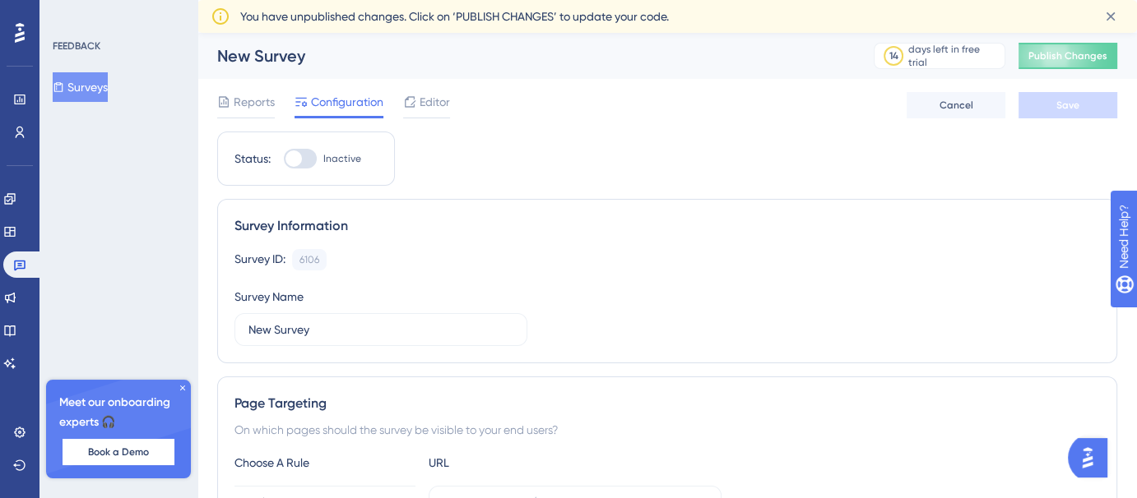
click at [294, 165] on div at bounding box center [293, 159] width 16 height 16
click at [284, 160] on input "Inactive" at bounding box center [283, 159] width 1 height 1
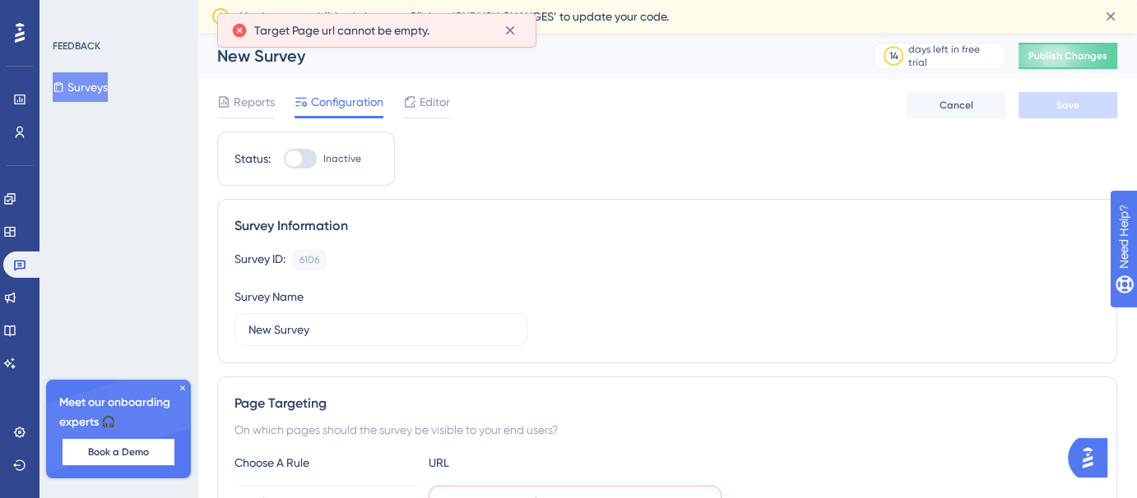
click at [294, 165] on div at bounding box center [293, 159] width 16 height 16
click at [284, 160] on input "Inactive" at bounding box center [283, 159] width 1 height 1
checkbox input "false"
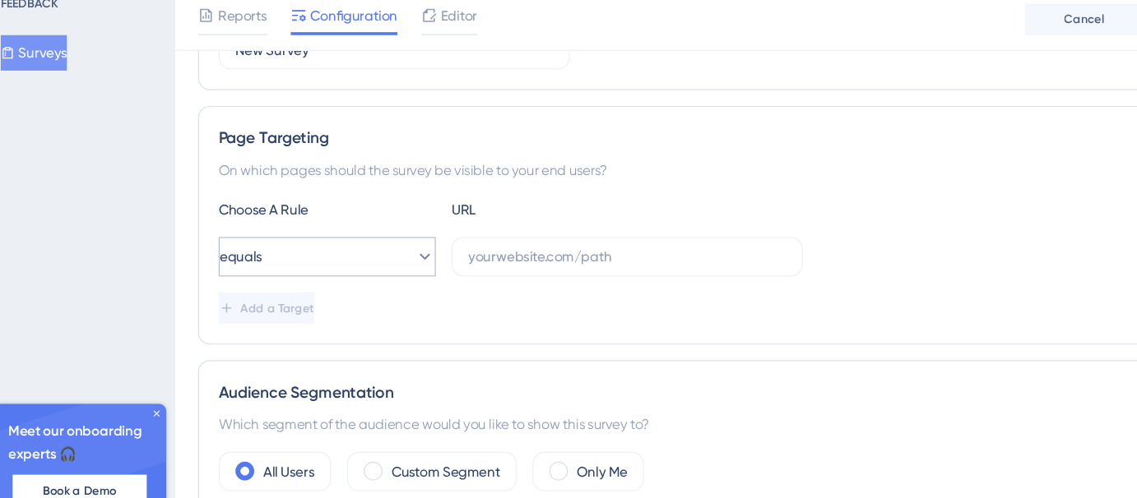
scroll to position [252, 0]
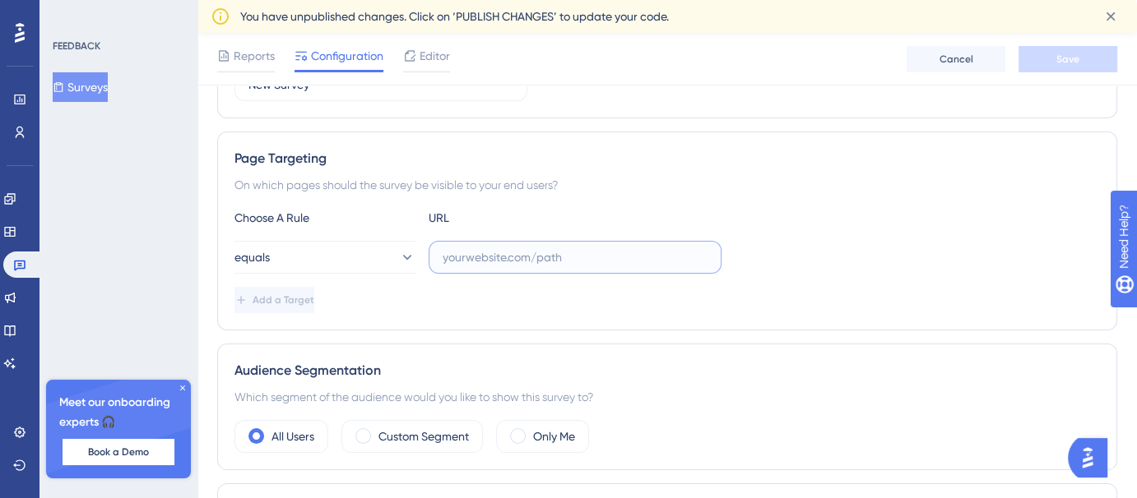
click at [486, 262] on input "text" at bounding box center [575, 257] width 265 height 18
click at [15, 198] on icon at bounding box center [9, 198] width 11 height 11
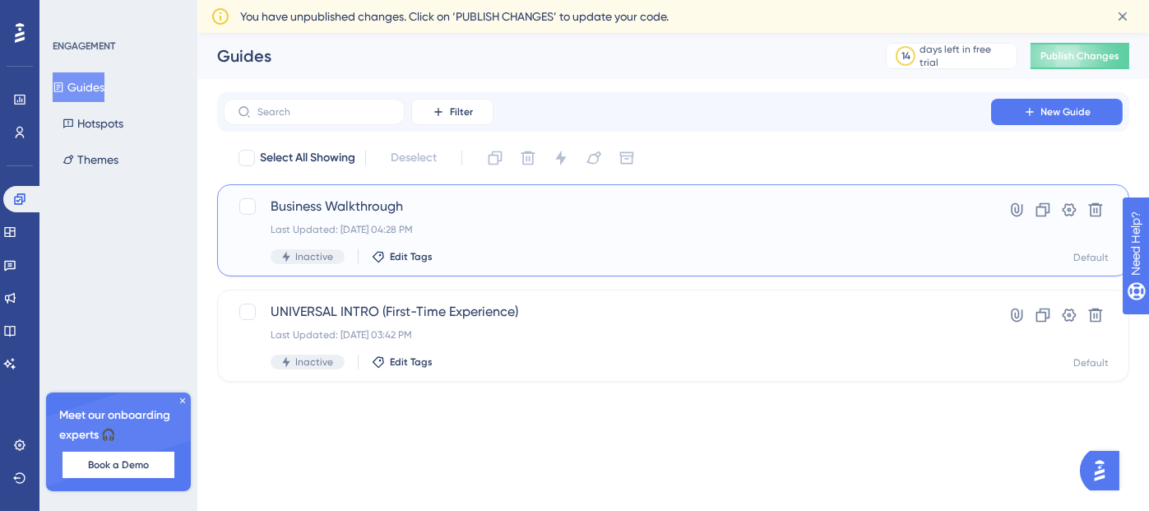
click at [320, 255] on span "Inactive" at bounding box center [314, 256] width 38 height 13
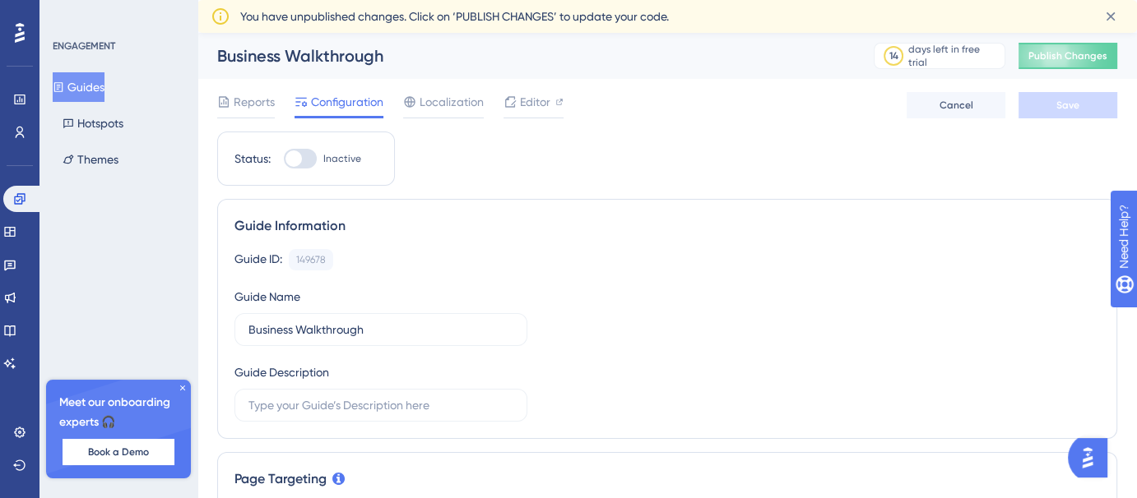
click at [306, 153] on div at bounding box center [300, 159] width 33 height 20
click at [284, 159] on input "Inactive" at bounding box center [283, 159] width 1 height 1
checkbox input "true"
click at [1041, 94] on button "Save" at bounding box center [1067, 105] width 99 height 26
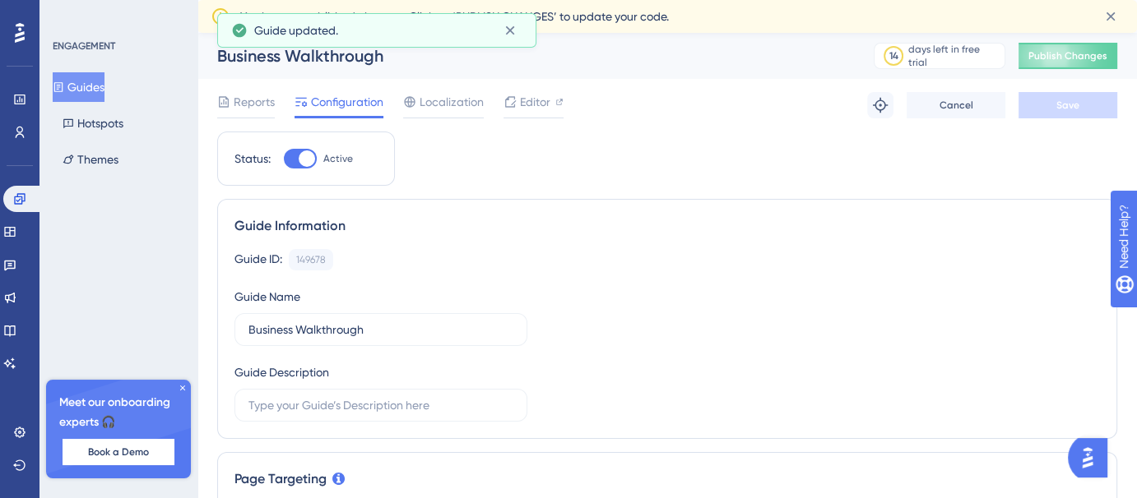
click at [86, 84] on button "Guides" at bounding box center [79, 87] width 52 height 30
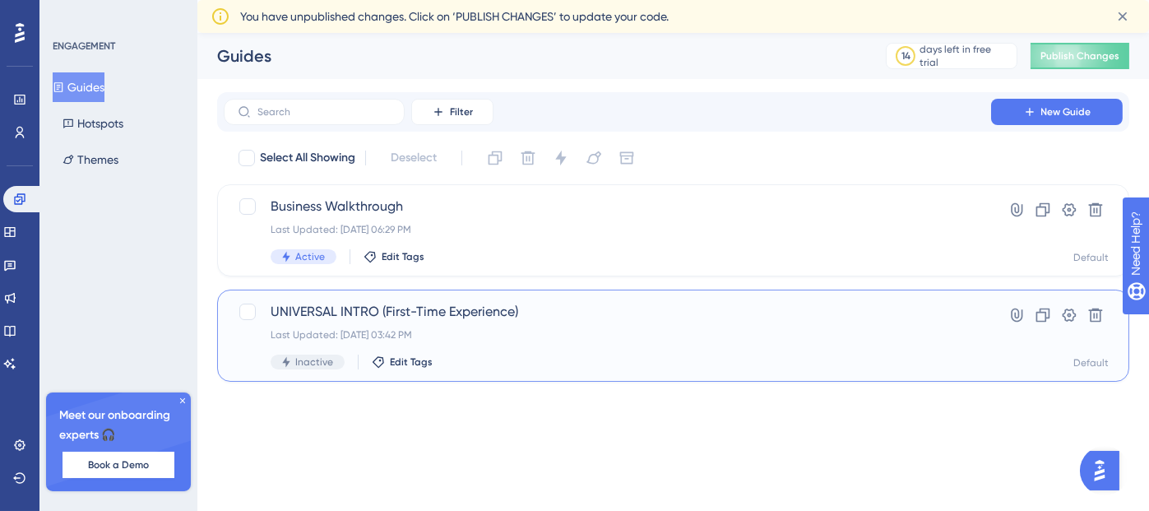
click at [346, 323] on div "UNIVERSAL INTRO (First-Time Experience) Last Updated: Aug 10 2025, 03:42 PM Ina…" at bounding box center [608, 335] width 674 height 67
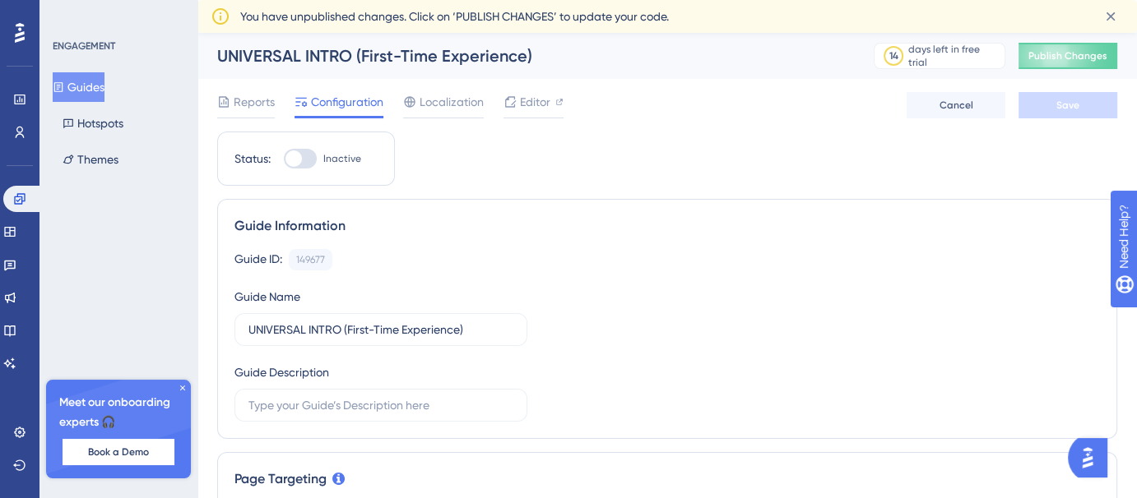
click at [313, 159] on div at bounding box center [300, 159] width 33 height 20
click at [284, 159] on input "Inactive" at bounding box center [283, 159] width 1 height 1
checkbox input "true"
click at [1049, 113] on button "Save" at bounding box center [1067, 105] width 99 height 26
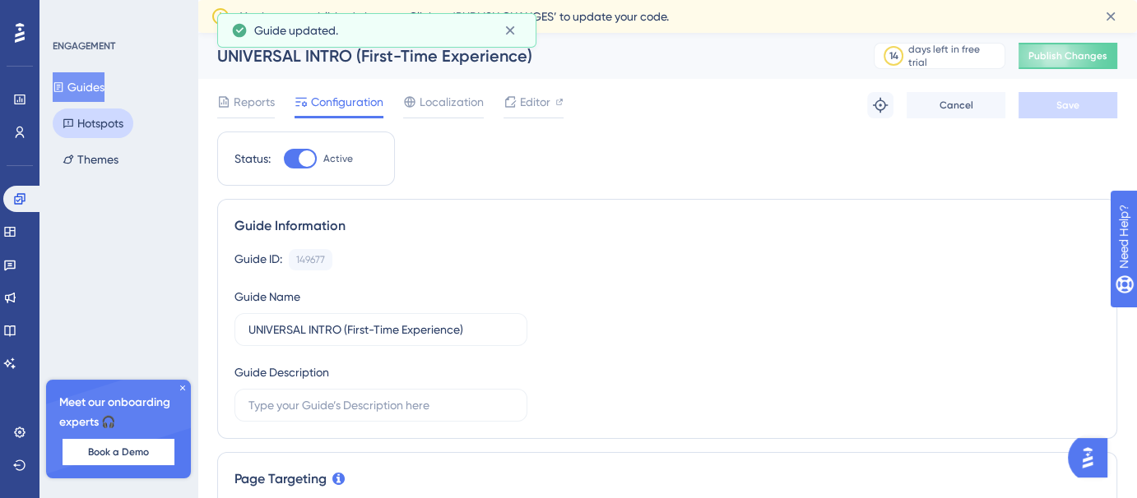
click at [123, 126] on button "Hotspots" at bounding box center [93, 124] width 81 height 30
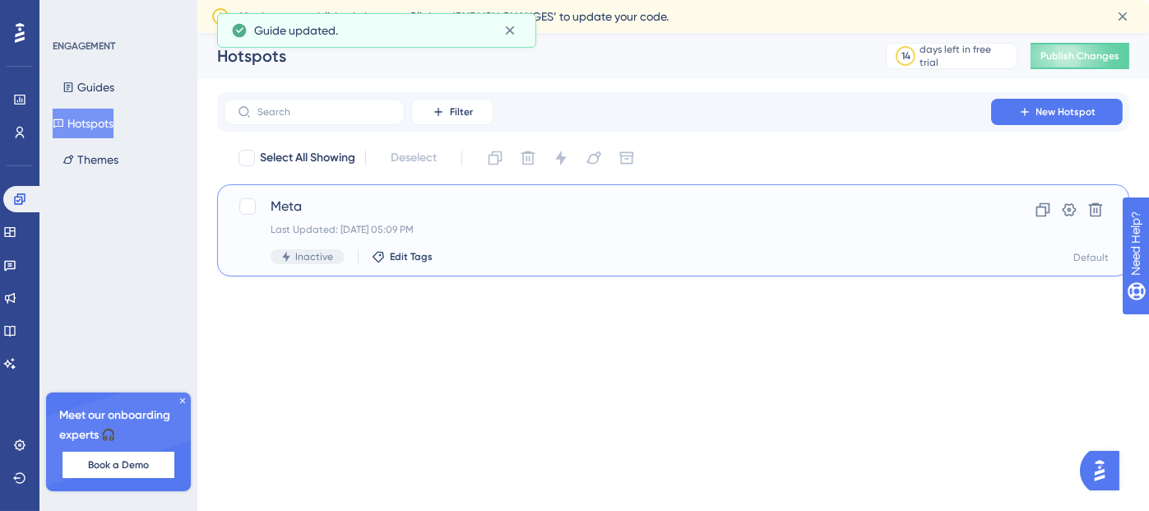
click at [348, 223] on div "Last Updated: Aug 10 2025, 05:09 PM" at bounding box center [608, 229] width 674 height 13
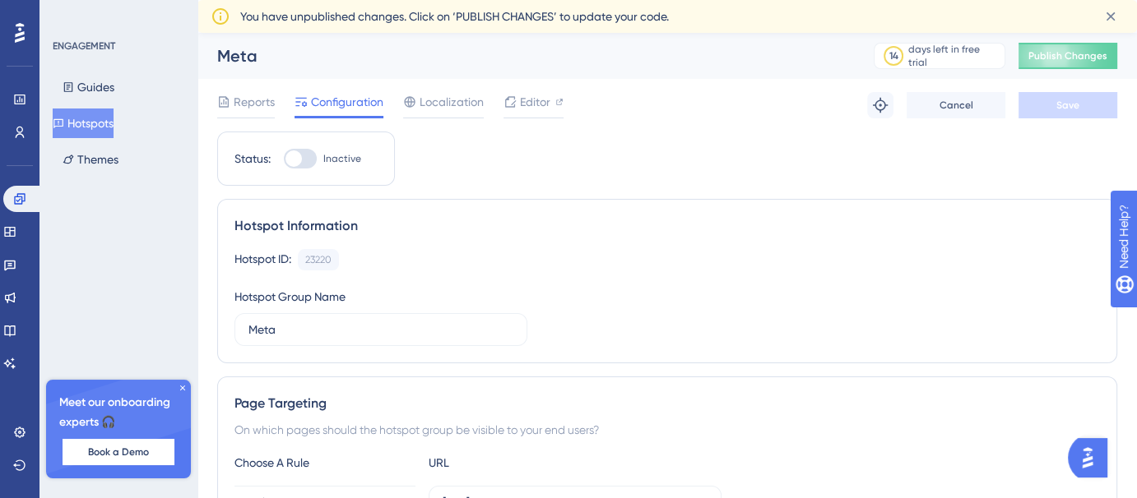
click at [294, 153] on div at bounding box center [293, 159] width 16 height 16
click at [284, 159] on input "Inactive" at bounding box center [283, 159] width 1 height 1
checkbox input "true"
click at [1071, 109] on span "Save" at bounding box center [1067, 105] width 23 height 13
click at [16, 232] on icon at bounding box center [9, 231] width 13 height 13
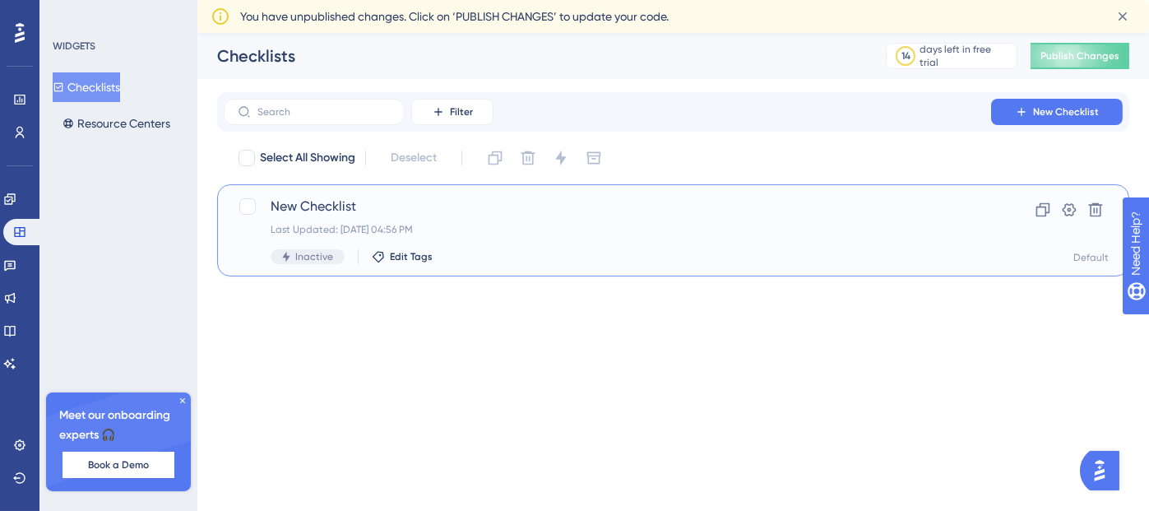
click at [399, 206] on span "New Checklist" at bounding box center [608, 207] width 674 height 20
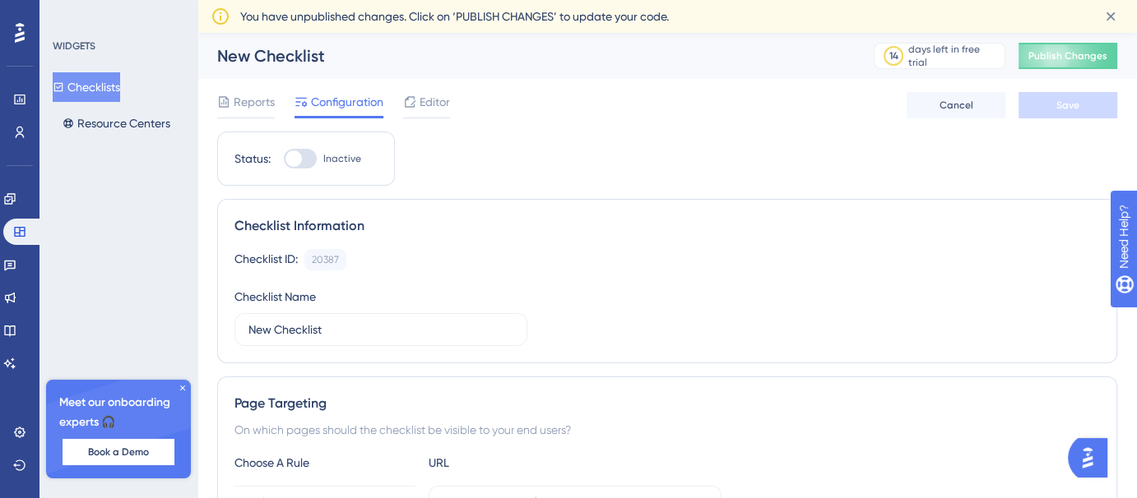
click at [298, 161] on div at bounding box center [293, 159] width 16 height 16
click at [284, 160] on input "Inactive" at bounding box center [283, 159] width 1 height 1
checkbox input "false"
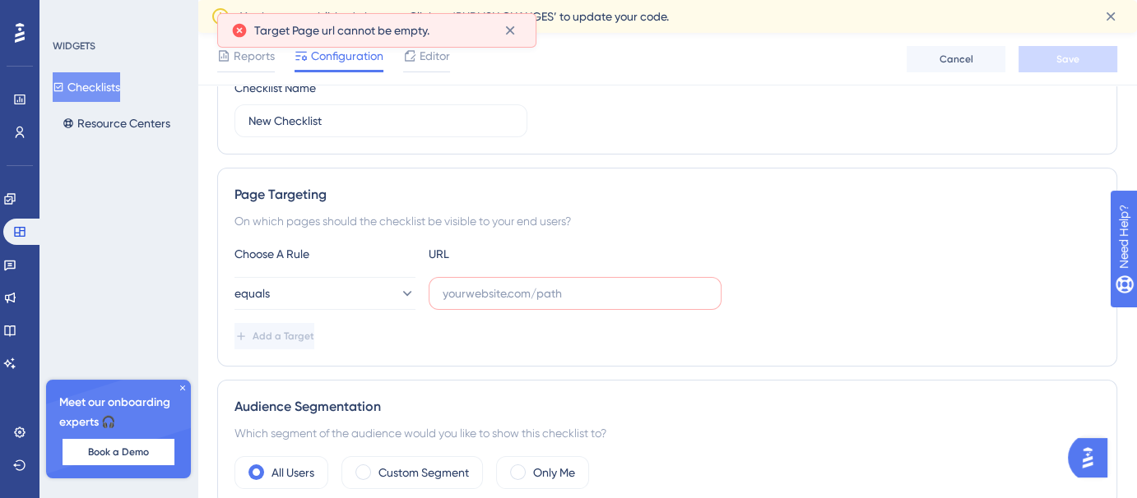
scroll to position [271, 0]
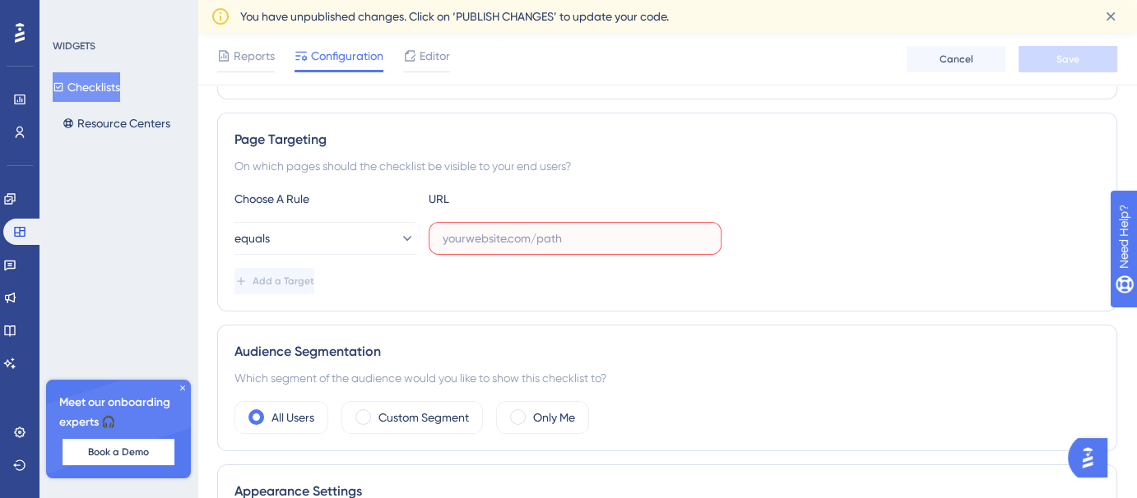
click at [499, 231] on input "text" at bounding box center [575, 239] width 265 height 18
click at [535, 236] on input "text" at bounding box center [575, 239] width 265 height 18
paste input "https://voicehub-dev.dataqueue.ai/"
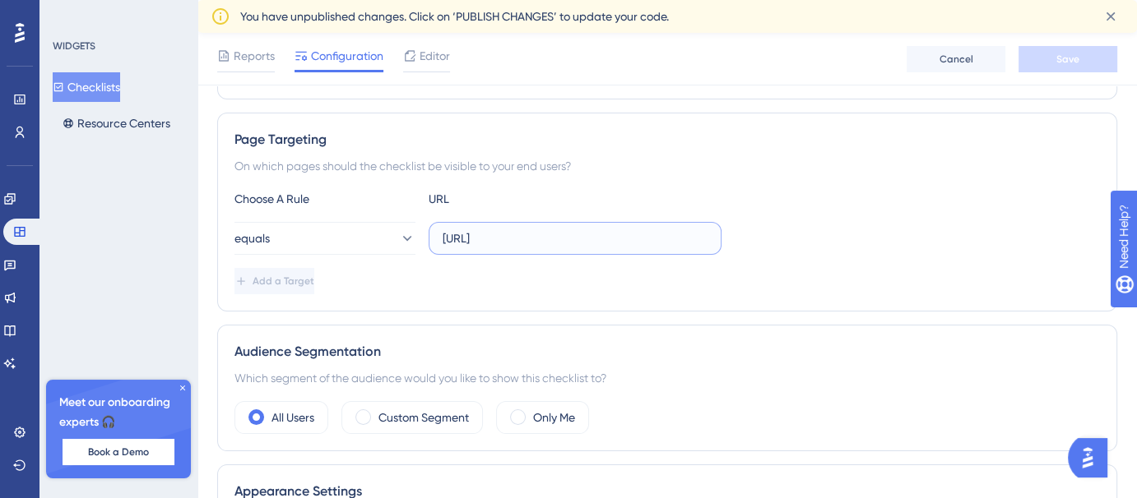
scroll to position [258, 0]
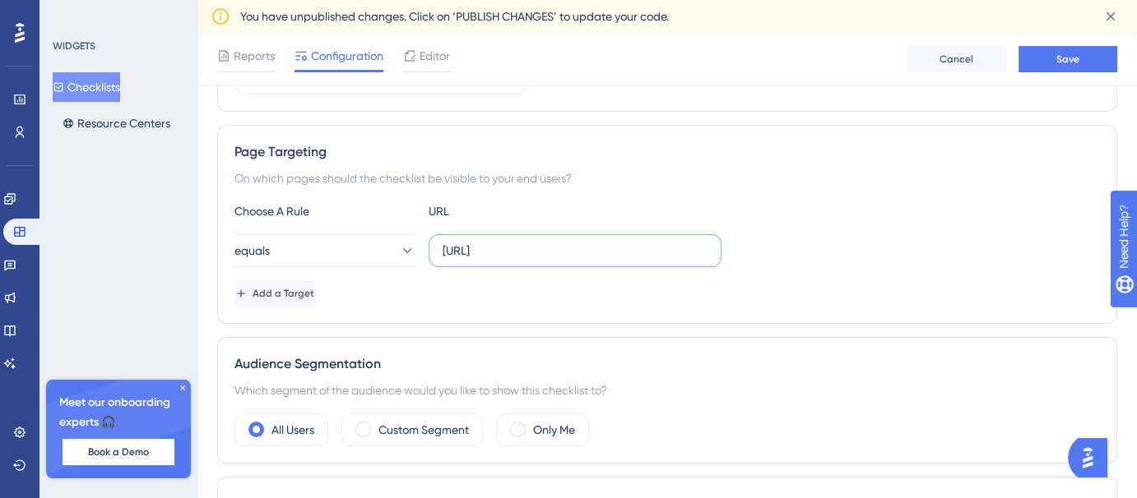
type input "https://voicehub-dev.dataqueue.ai/"
click at [1051, 68] on button "Save" at bounding box center [1067, 59] width 99 height 26
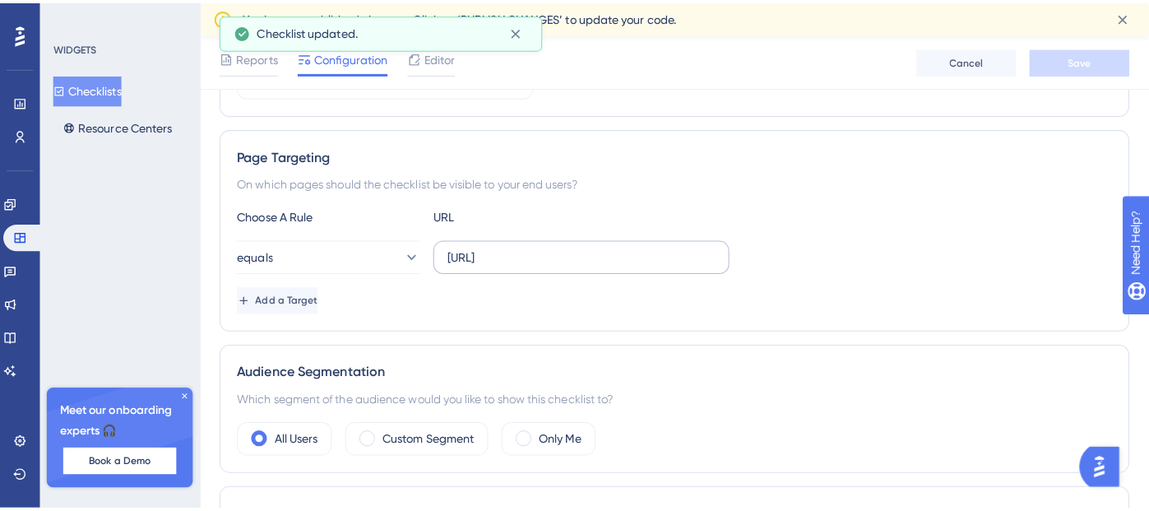
scroll to position [0, 0]
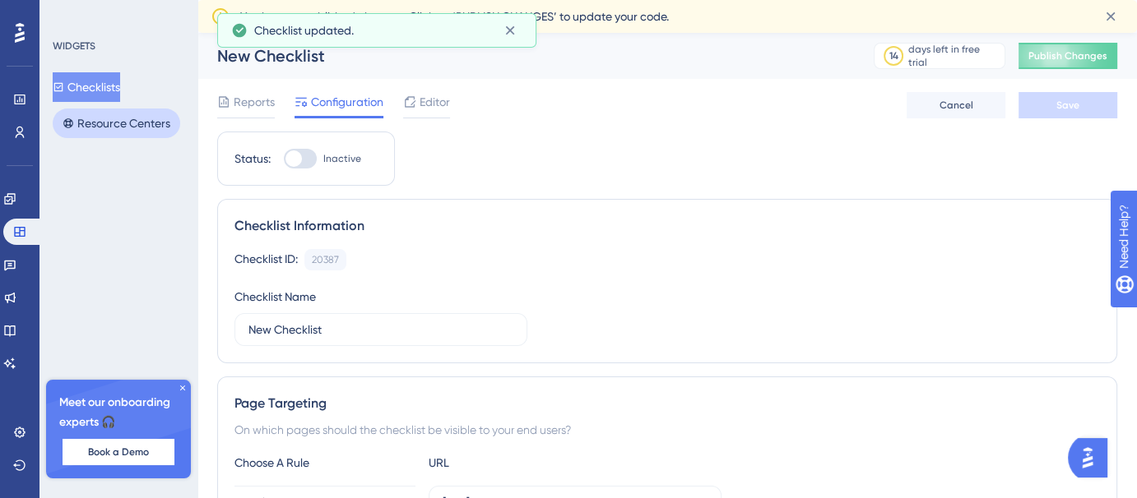
click at [150, 130] on button "Resource Centers" at bounding box center [117, 124] width 128 height 30
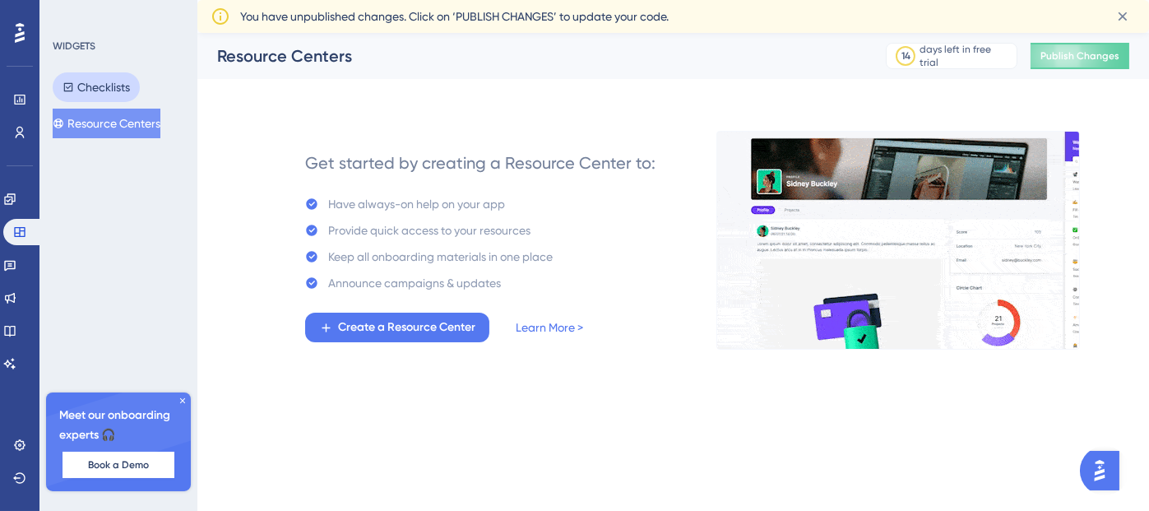
click at [111, 72] on button "Checklists" at bounding box center [96, 87] width 87 height 30
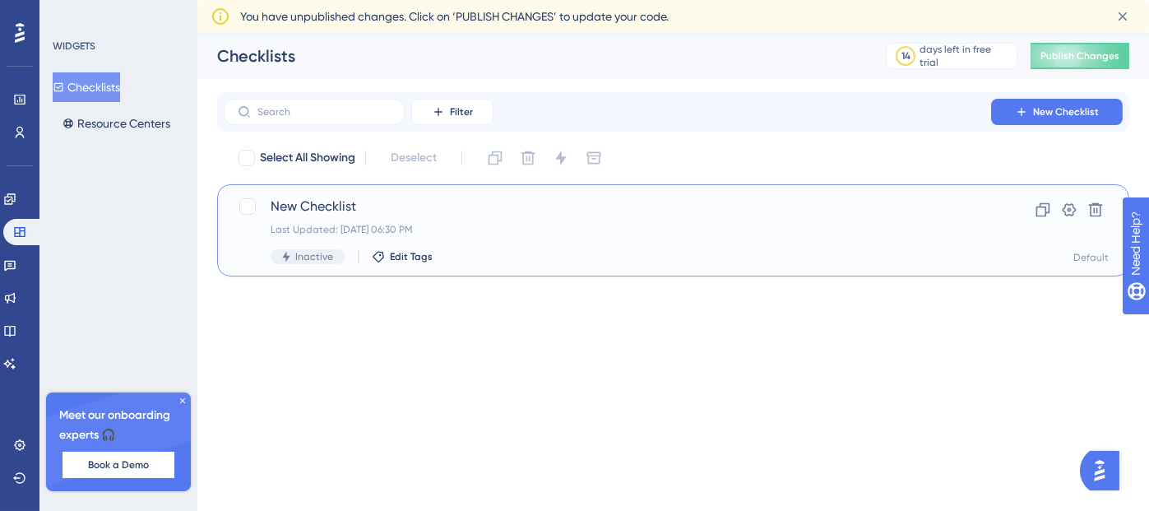
click at [439, 216] on div "New Checklist Last Updated: Aug 10 2025, 06:30 PM Inactive Edit Tags" at bounding box center [608, 230] width 674 height 67
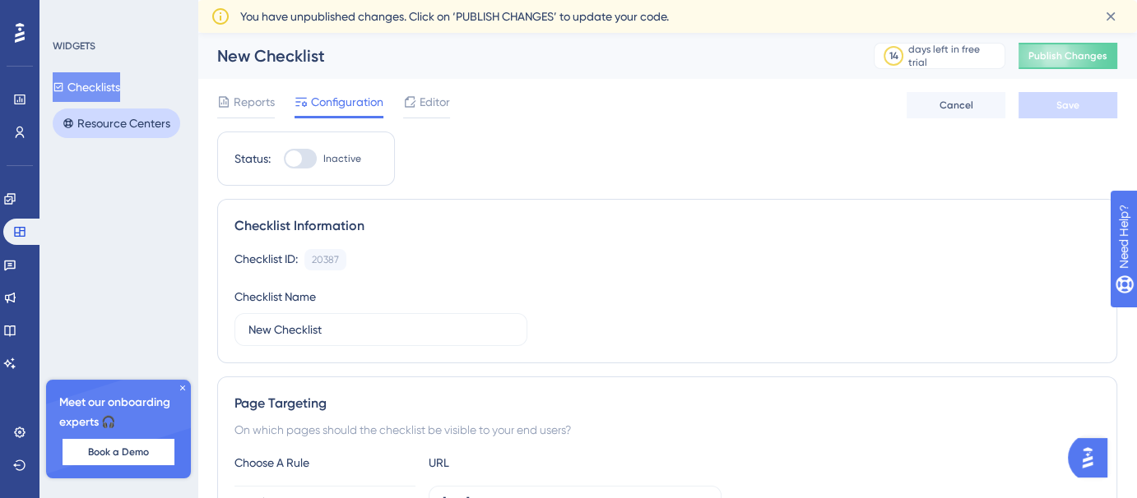
click at [153, 122] on button "Resource Centers" at bounding box center [117, 124] width 128 height 30
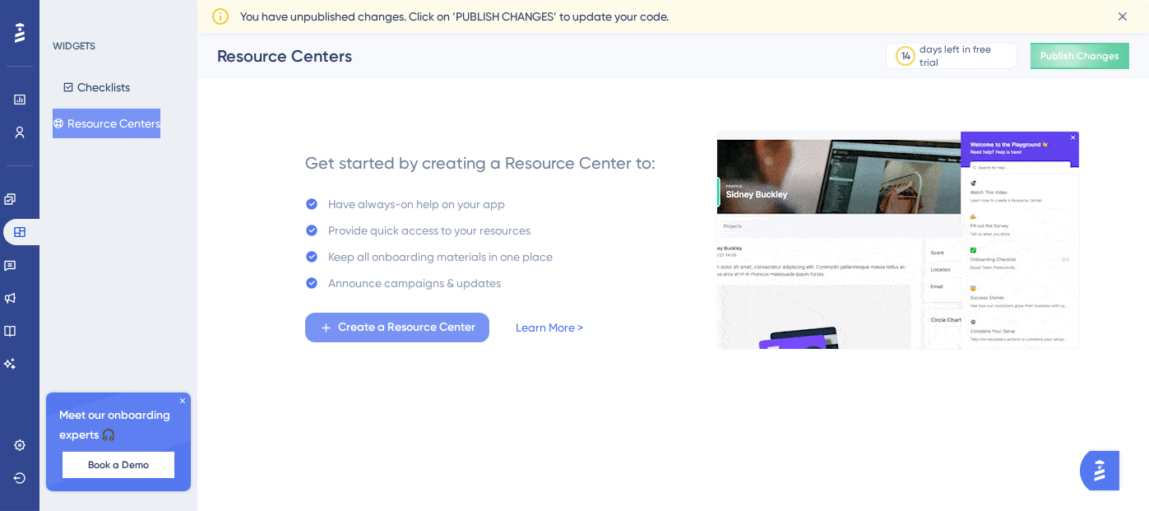
click at [461, 326] on span "Create a Resource Center" at bounding box center [406, 328] width 137 height 20
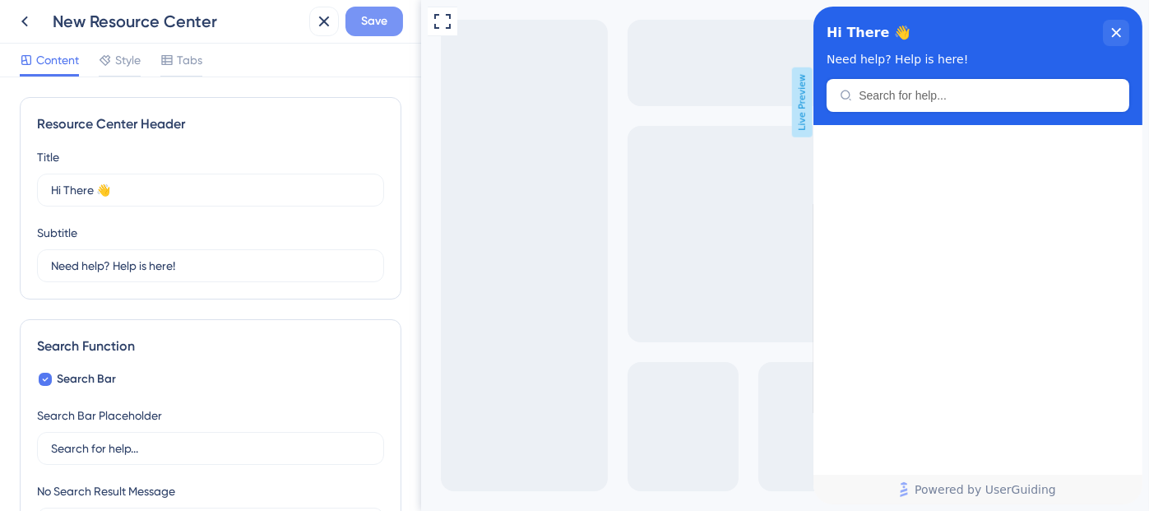
click at [361, 23] on span "Save" at bounding box center [374, 22] width 26 height 20
click at [30, 20] on icon at bounding box center [25, 22] width 20 height 20
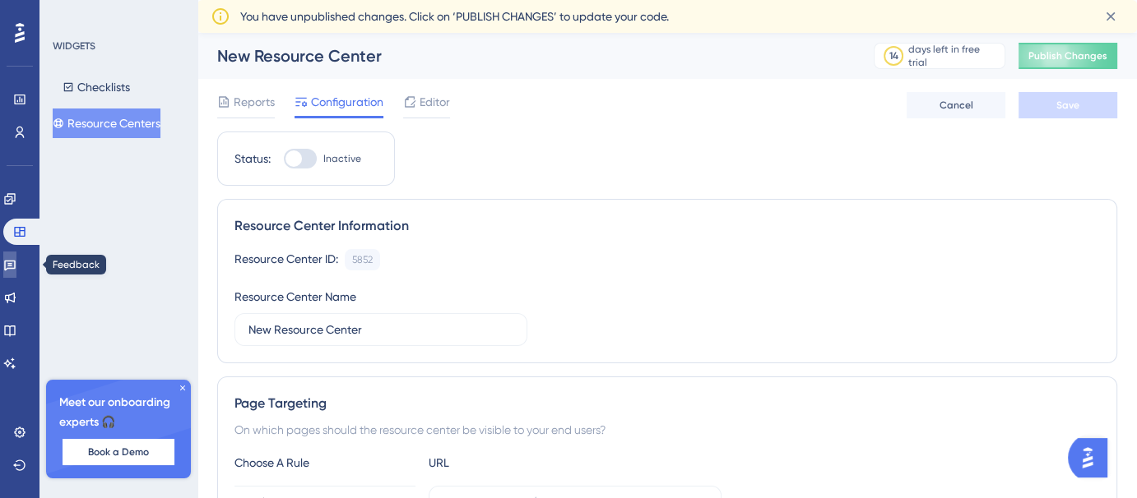
click at [13, 256] on link at bounding box center [9, 265] width 13 height 26
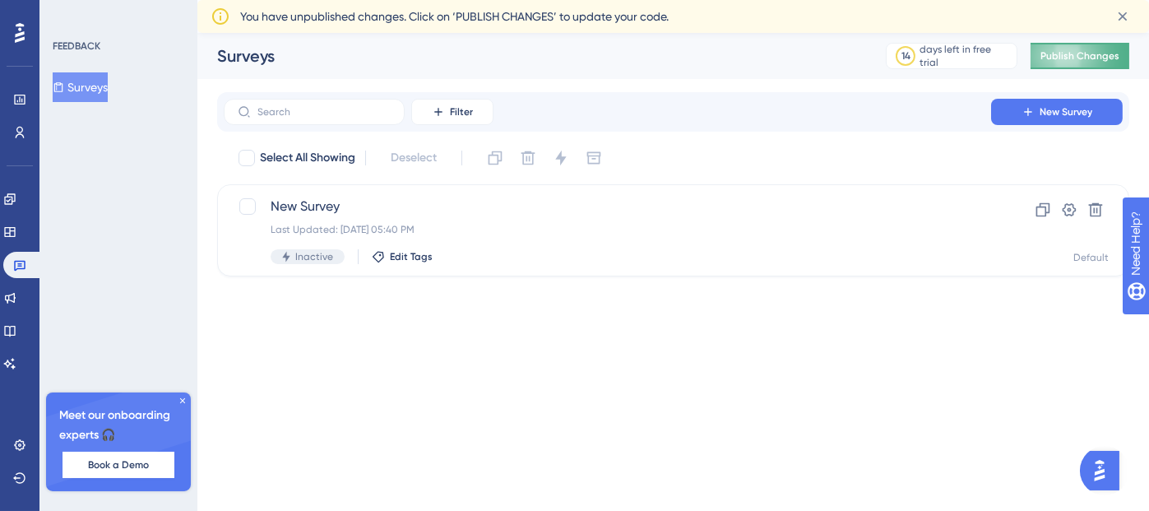
click at [1069, 53] on span "Publish Changes" at bounding box center [1080, 55] width 79 height 13
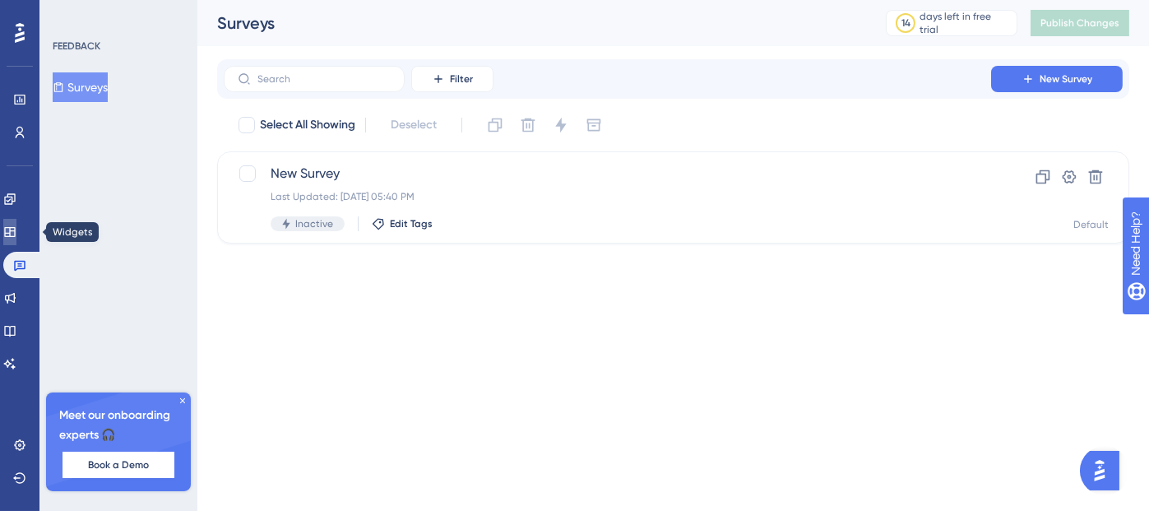
click at [16, 225] on icon at bounding box center [9, 231] width 13 height 13
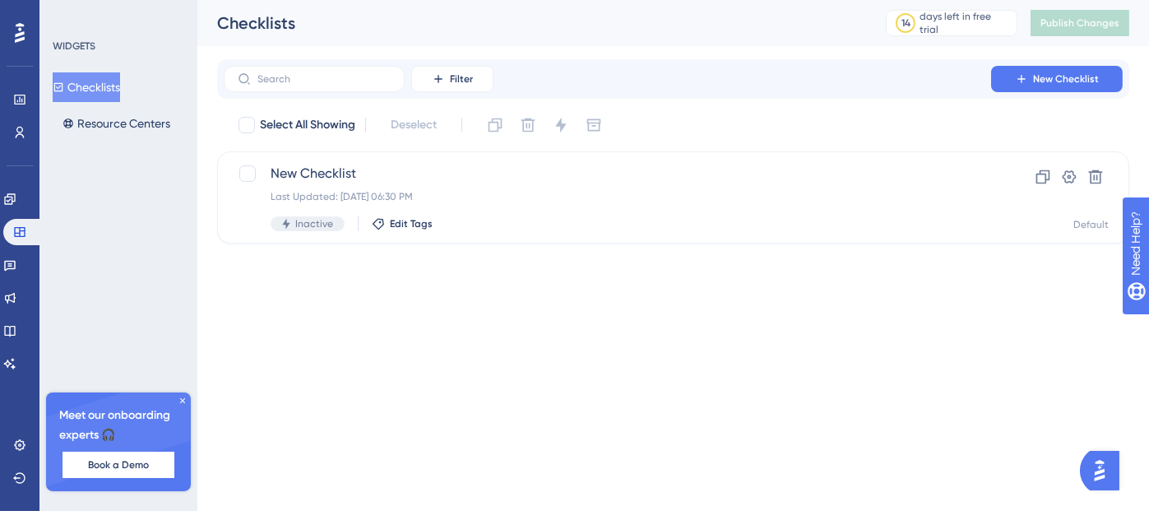
click at [4, 186] on div "Engagement" at bounding box center [19, 199] width 33 height 26
click at [16, 201] on icon at bounding box center [9, 198] width 13 height 13
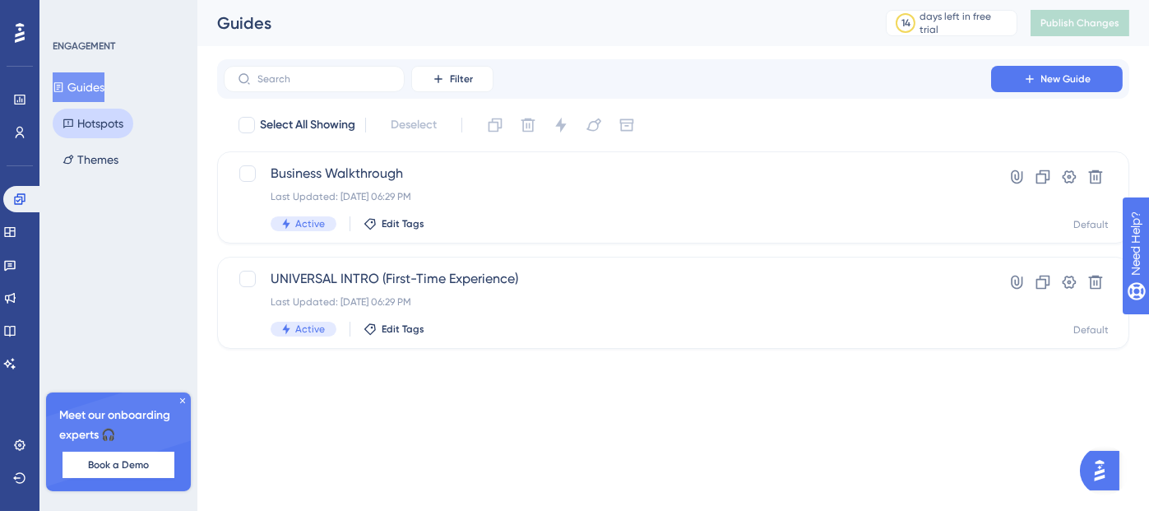
click at [127, 119] on button "Hotspots" at bounding box center [93, 124] width 81 height 30
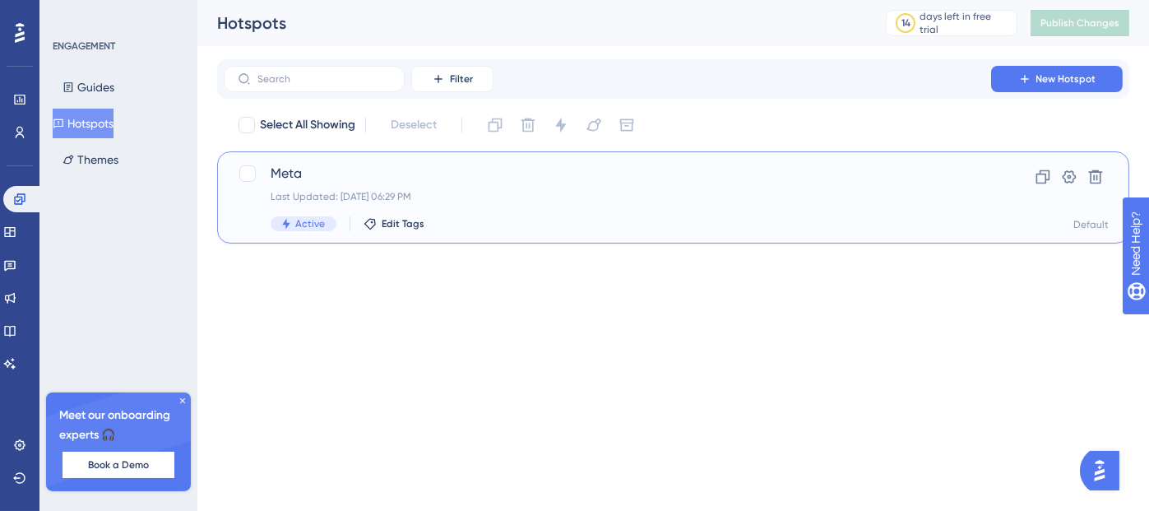
click at [537, 181] on span "Meta" at bounding box center [608, 174] width 674 height 20
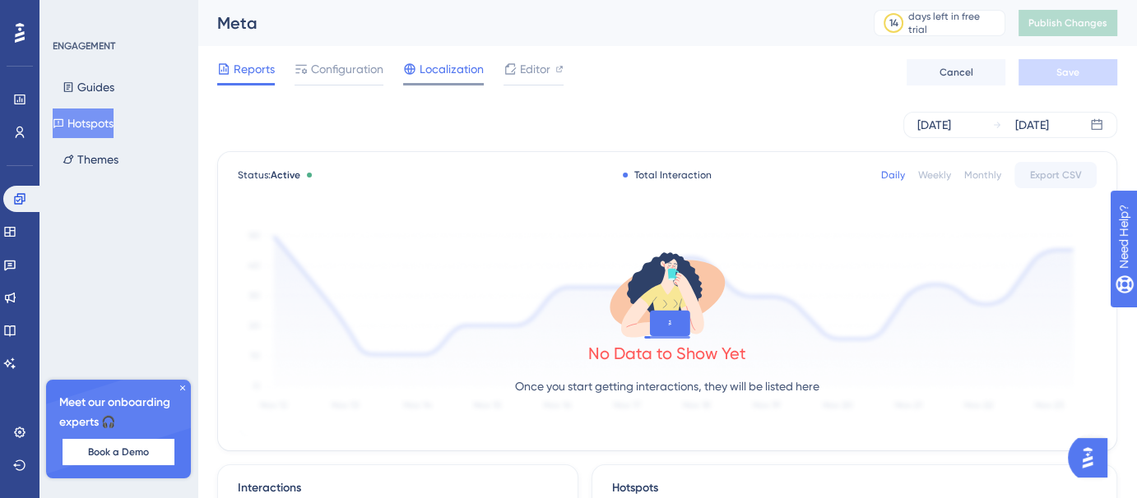
click at [427, 63] on span "Localization" at bounding box center [452, 69] width 64 height 20
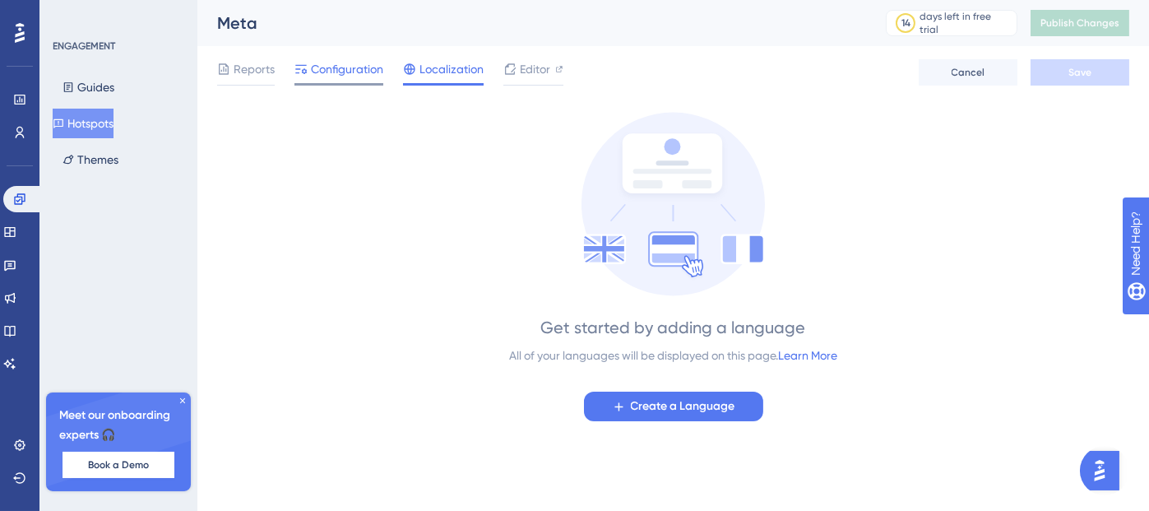
click at [366, 64] on span "Configuration" at bounding box center [347, 69] width 72 height 20
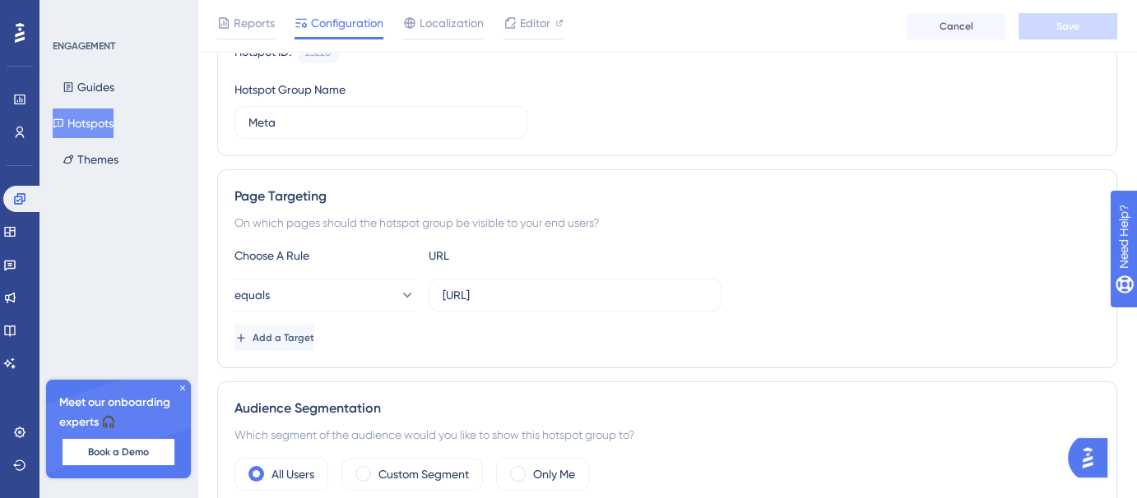
scroll to position [202, 0]
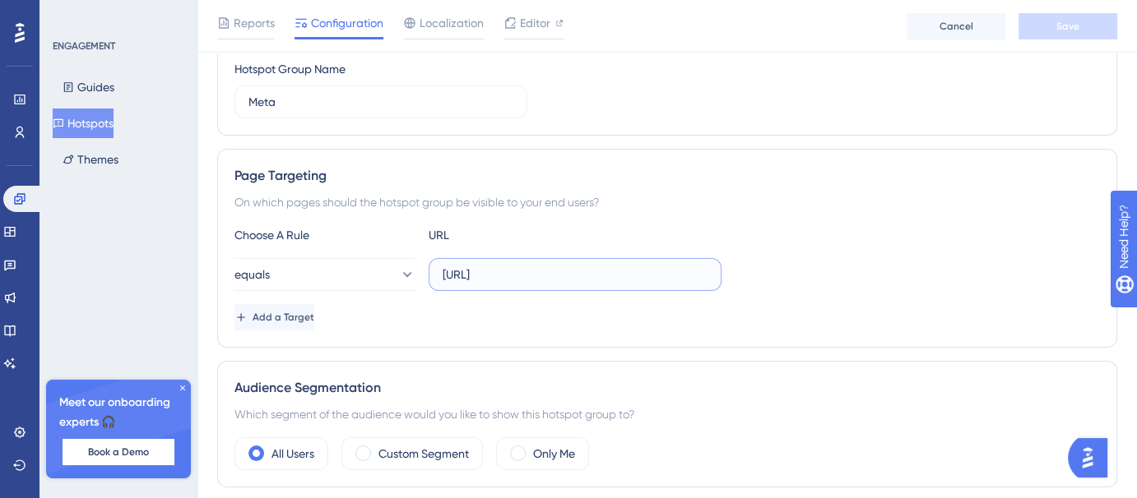
click at [567, 273] on input "https://voicehub-dev.dataqueue.ai/" at bounding box center [575, 275] width 265 height 18
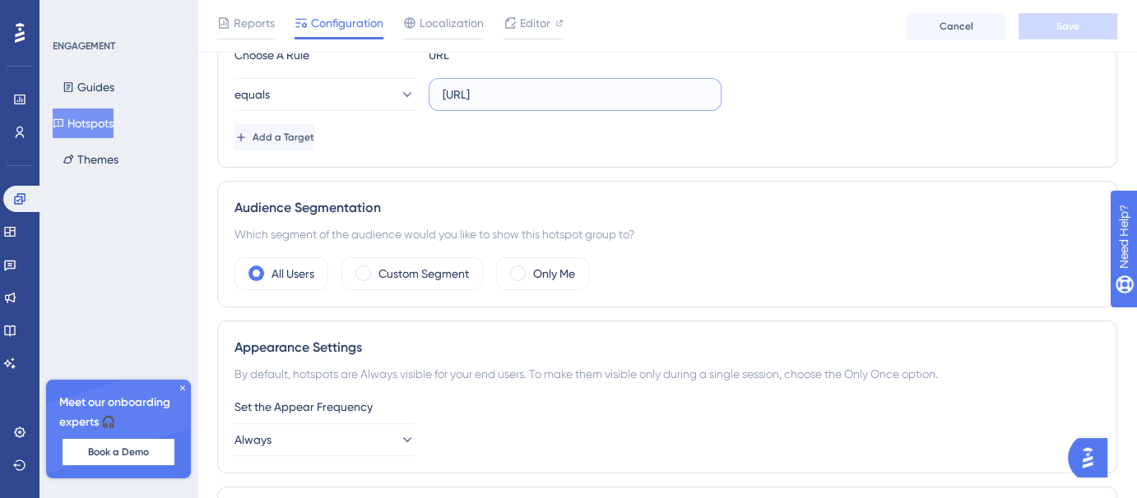
scroll to position [388, 0]
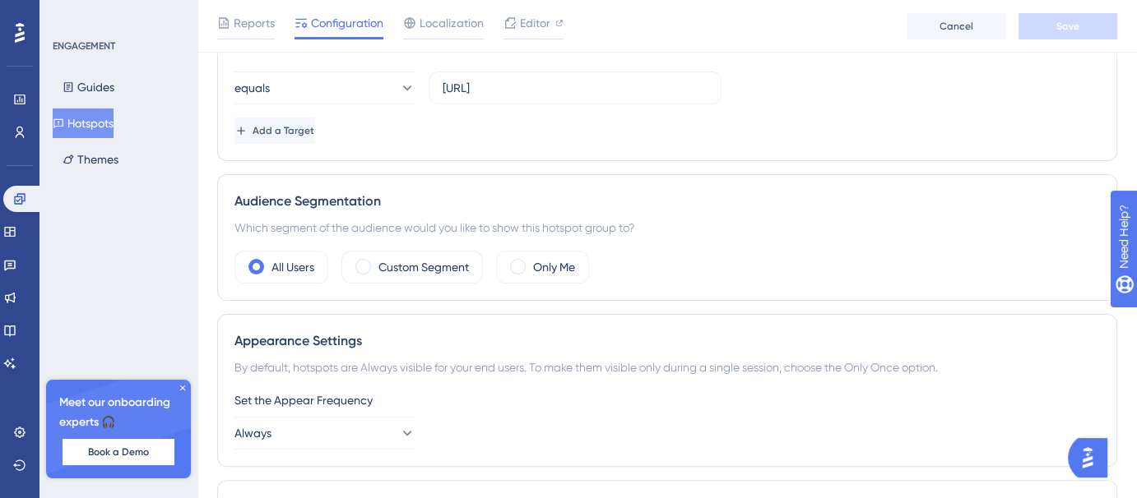
click at [485, 192] on div "Audience Segmentation" at bounding box center [666, 202] width 865 height 20
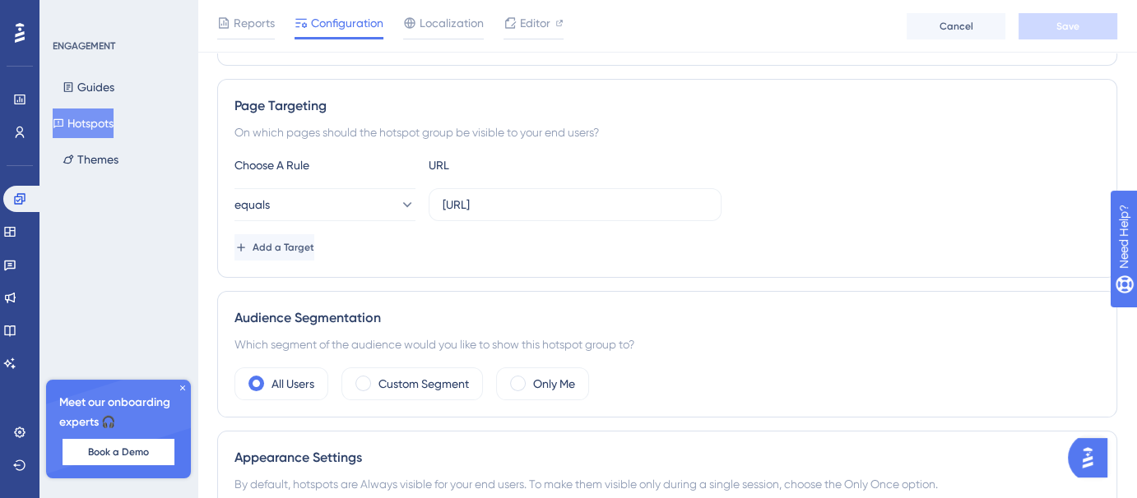
scroll to position [250, 0]
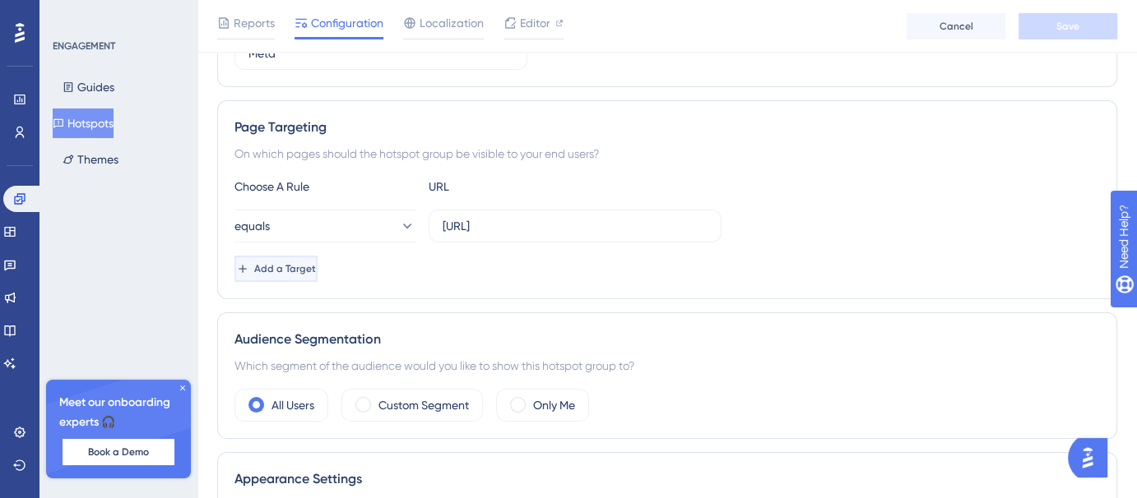
click at [308, 266] on span "Add a Target" at bounding box center [285, 268] width 62 height 13
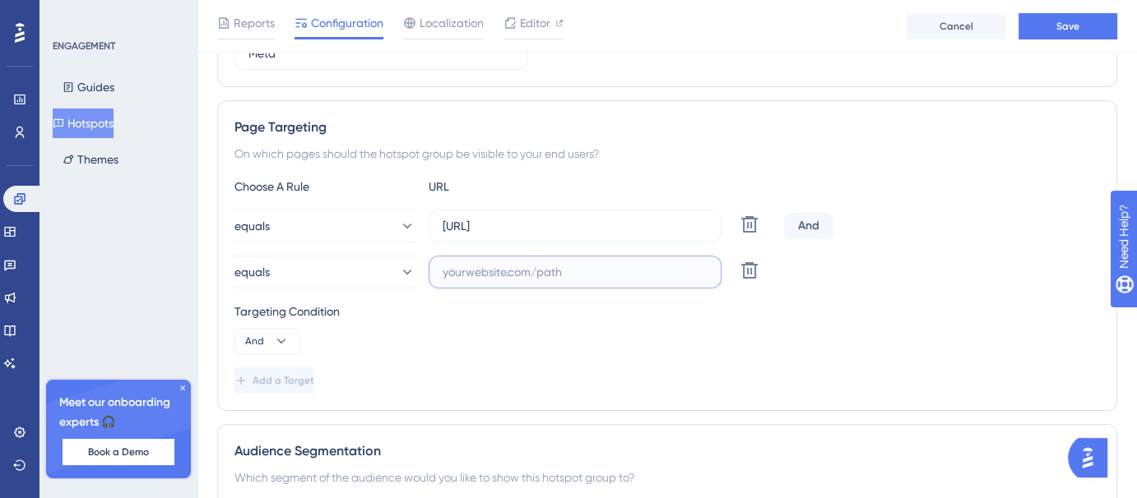
click at [519, 276] on input "text" at bounding box center [575, 272] width 265 height 18
paste input "https://voicehub.dataqueue.ai/"
type input "https://voicehub.dataqueue.ai/"
click at [267, 335] on button "And" at bounding box center [267, 341] width 66 height 26
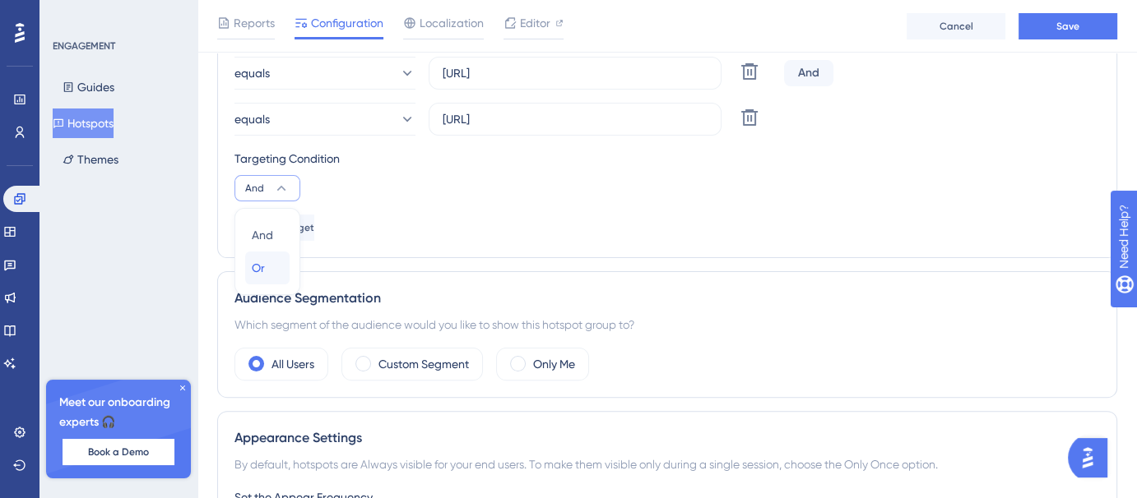
click at [272, 265] on div "Or Or" at bounding box center [267, 268] width 31 height 33
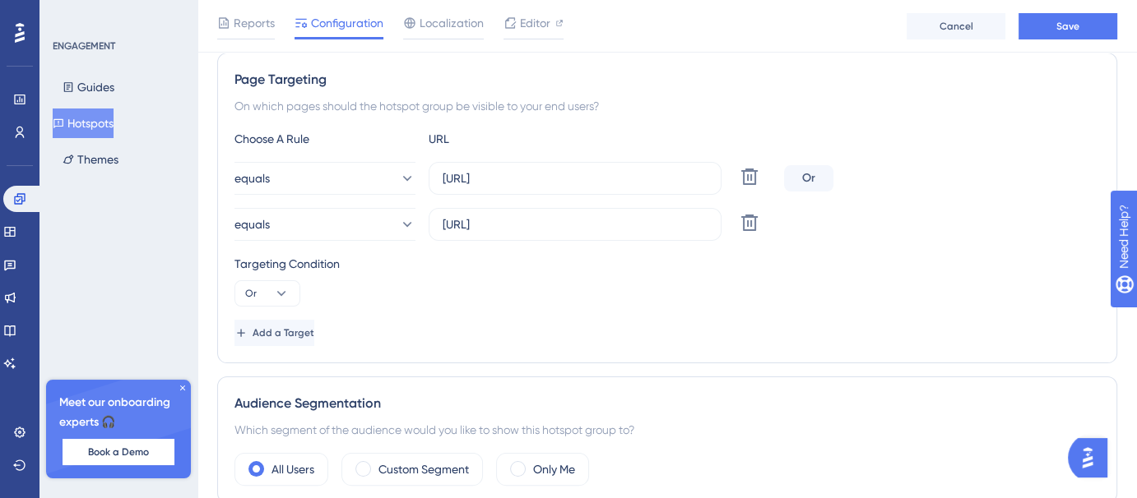
scroll to position [290, 0]
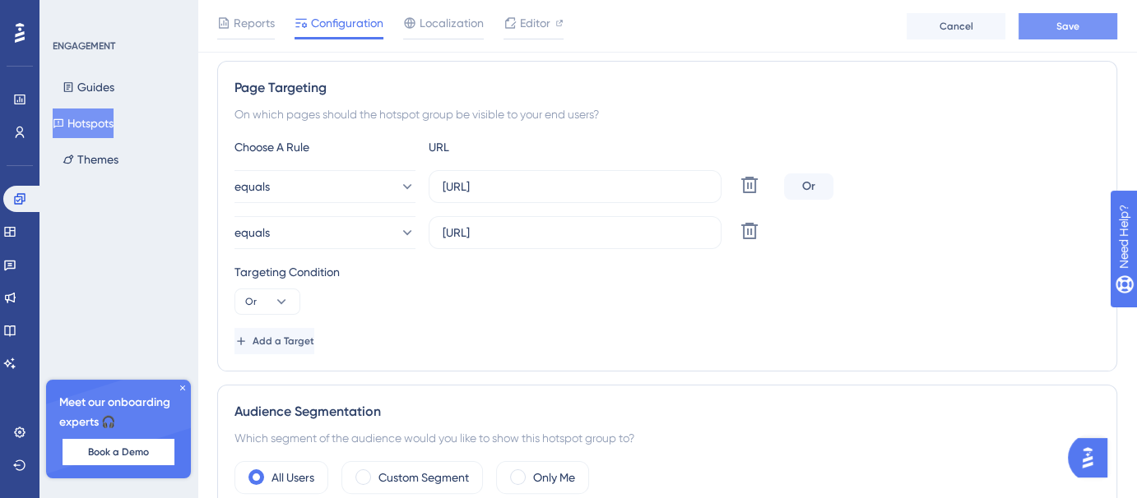
click at [1061, 28] on span "Save" at bounding box center [1067, 26] width 23 height 13
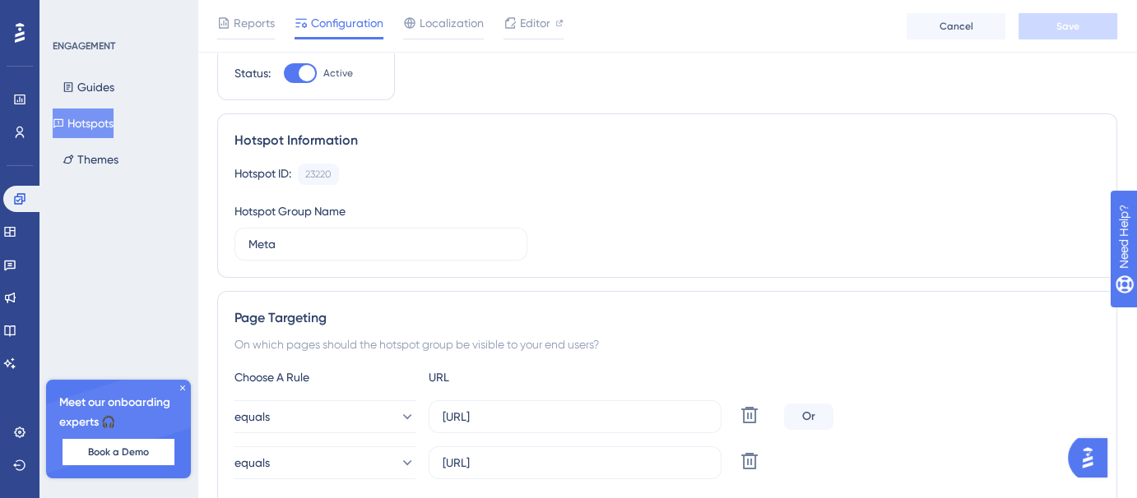
scroll to position [59, 0]
click at [104, 86] on button "Guides" at bounding box center [89, 87] width 72 height 30
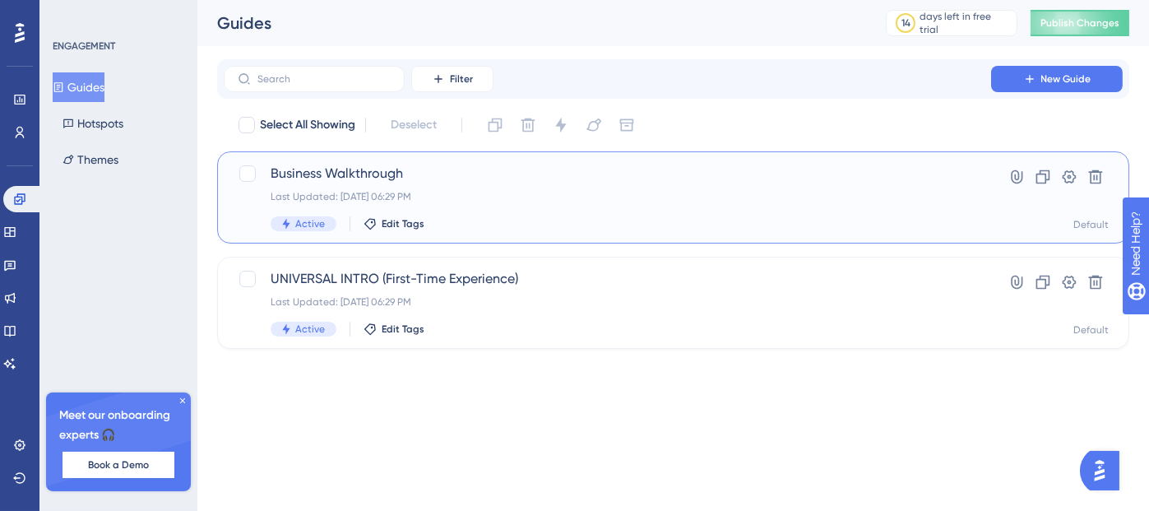
click at [744, 197] on div "Last Updated: Aug 10 2025, 06:29 PM" at bounding box center [608, 196] width 674 height 13
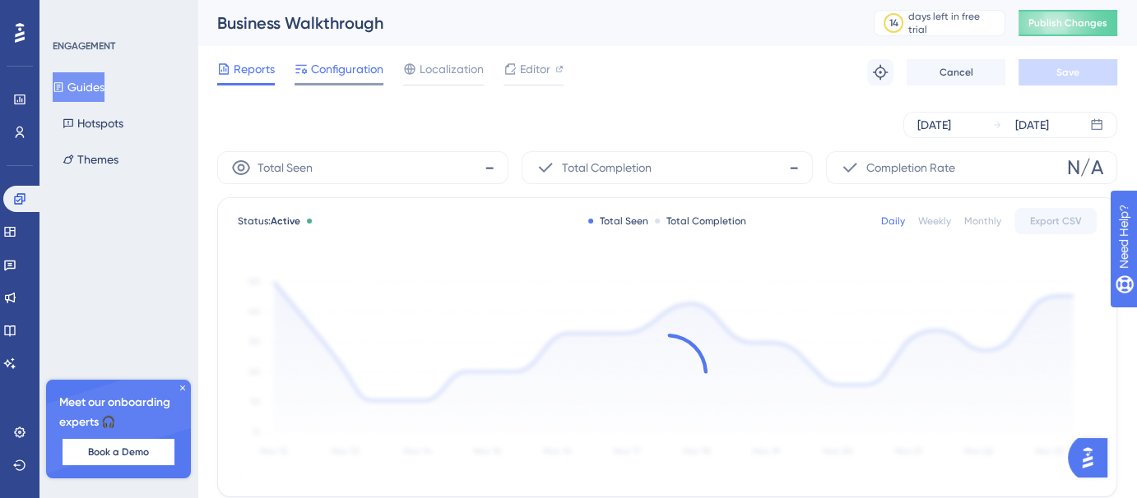
click at [360, 76] on span "Configuration" at bounding box center [347, 69] width 72 height 20
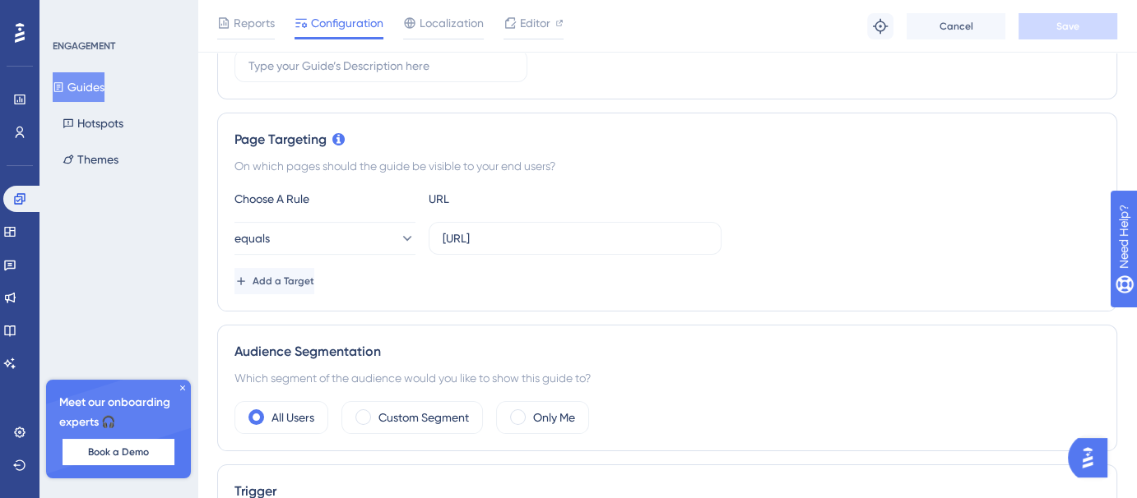
scroll to position [316, 0]
click at [293, 280] on span "Add a Target" at bounding box center [284, 278] width 62 height 13
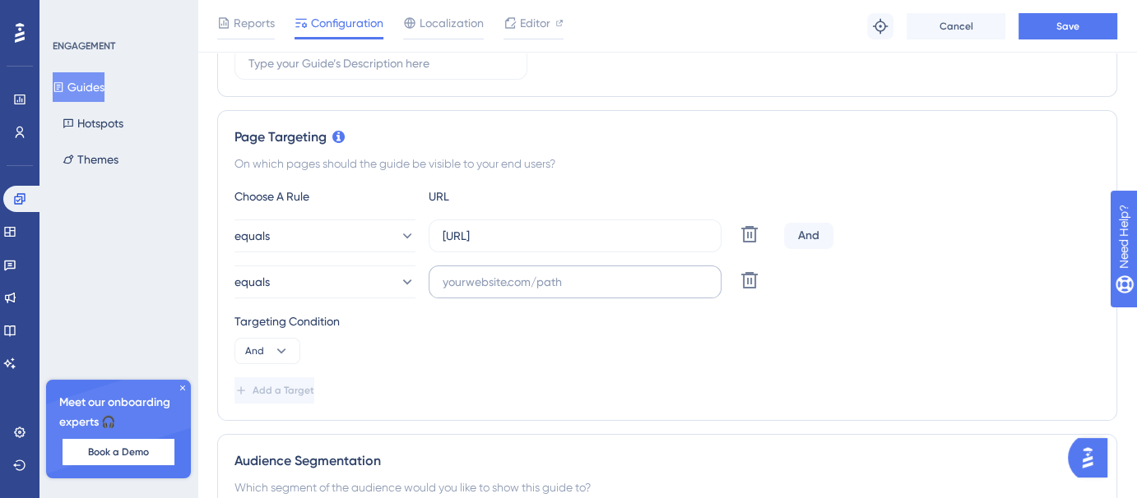
click at [495, 270] on label at bounding box center [575, 282] width 293 height 33
click at [495, 273] on input "text" at bounding box center [575, 282] width 265 height 18
paste input "https://voicehub.dataqueue.ai/"
type input "https://voicehub.dataqueue.ai/"
click at [340, 132] on icon at bounding box center [338, 137] width 12 height 12
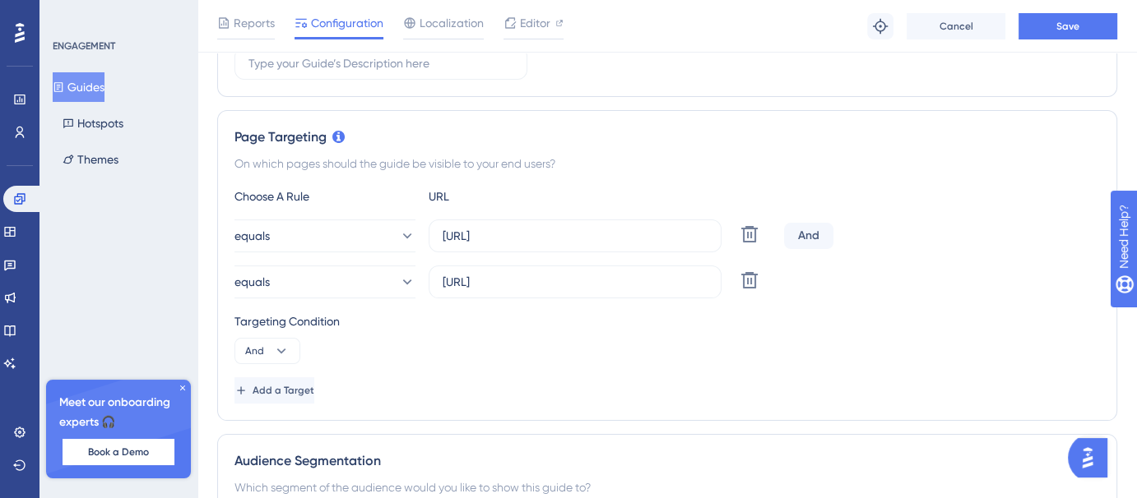
click at [337, 136] on icon at bounding box center [338, 137] width 12 height 12
click at [282, 360] on button "And" at bounding box center [267, 351] width 66 height 26
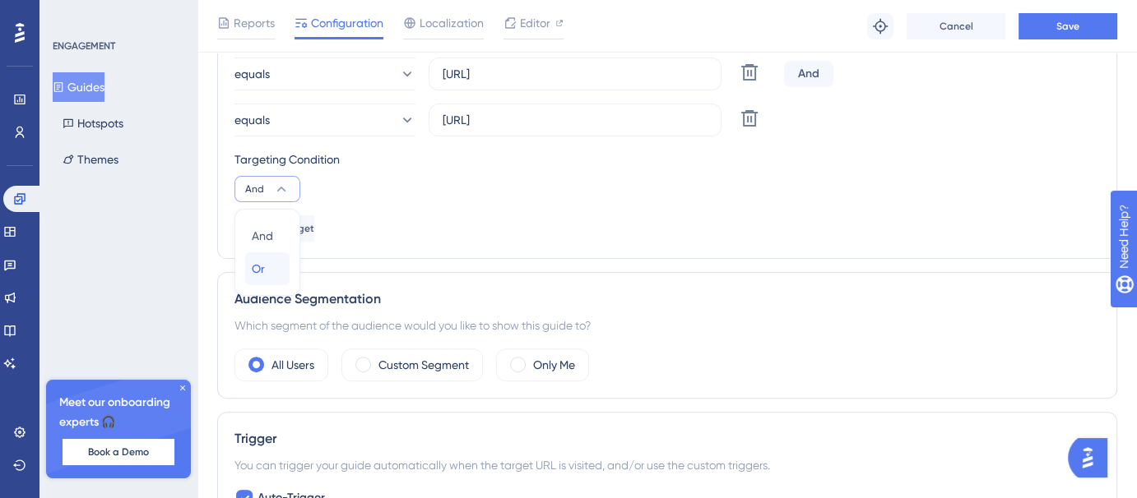
click at [274, 262] on div "Or Or" at bounding box center [267, 269] width 31 height 33
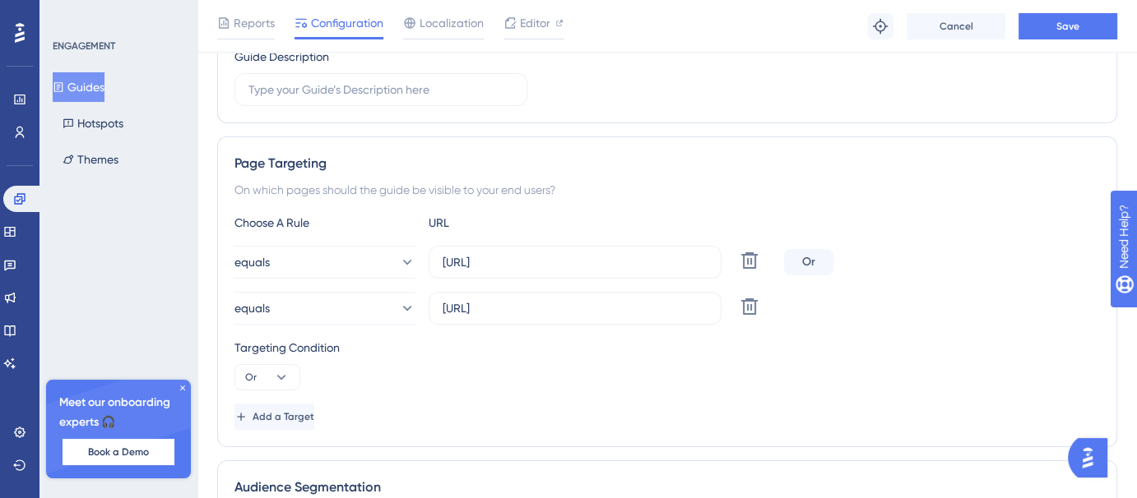
scroll to position [287, 0]
click at [341, 167] on icon at bounding box center [338, 166] width 12 height 12
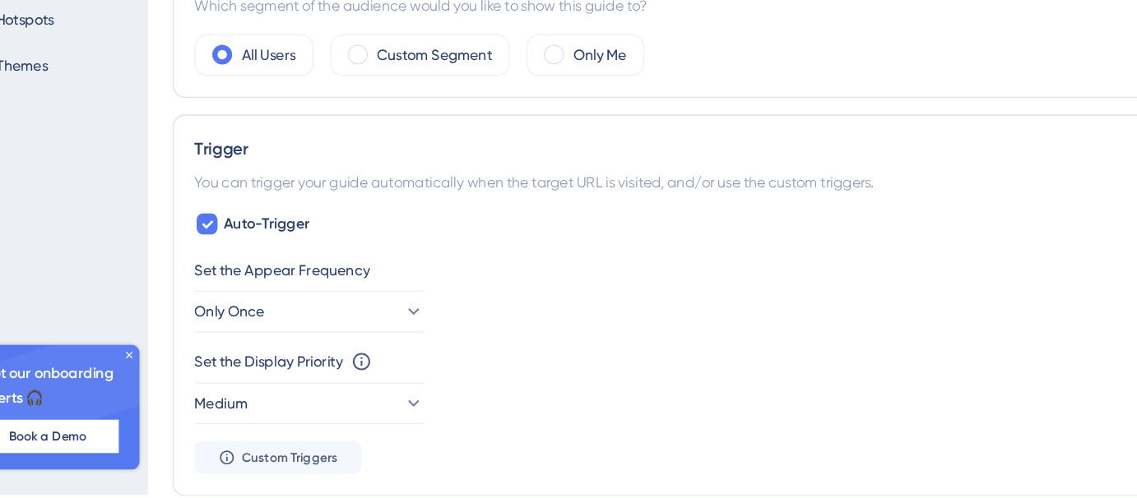
scroll to position [693, 0]
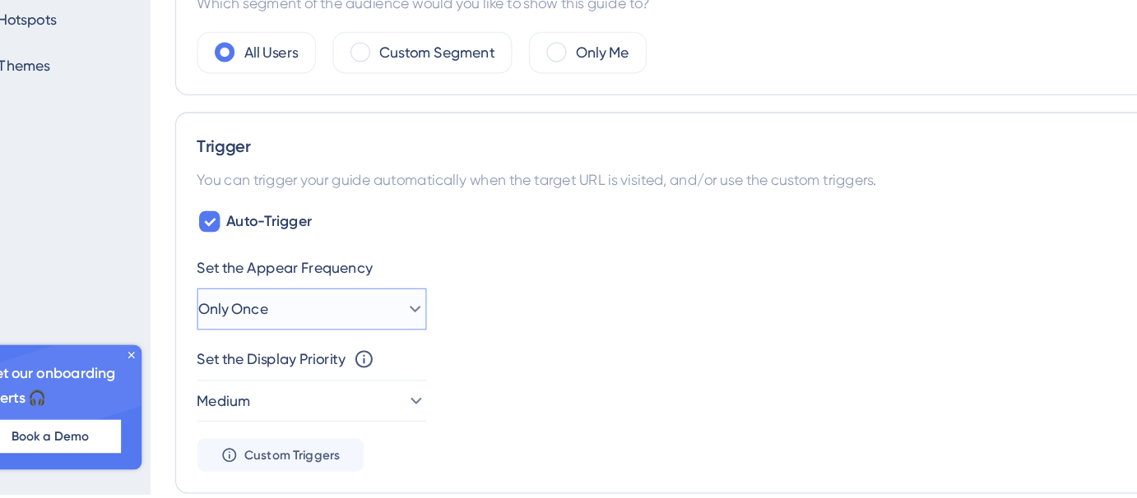
click at [364, 350] on button "Only Once" at bounding box center [324, 352] width 181 height 33
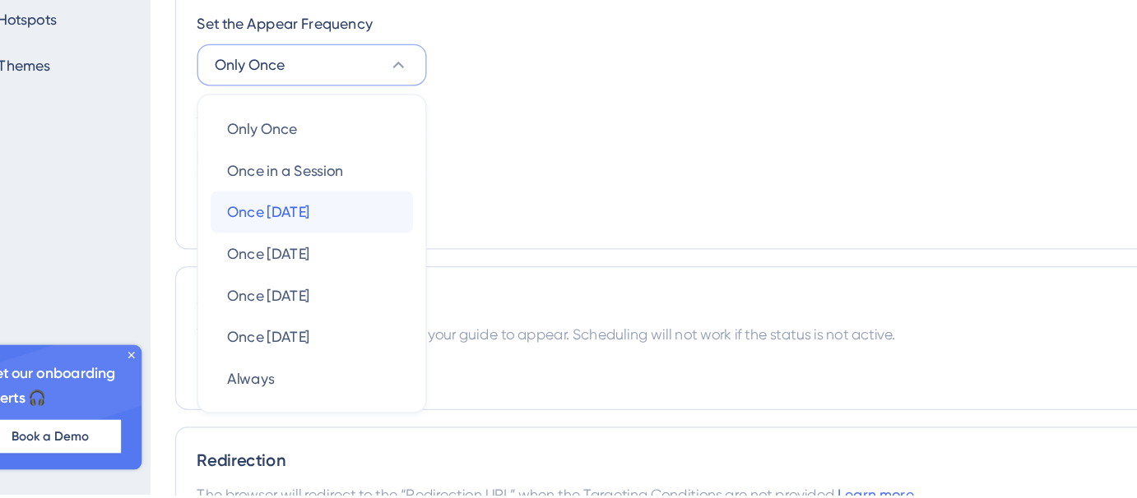
click at [344, 271] on div "Once in 1 day Once in 1 day" at bounding box center [324, 275] width 133 height 33
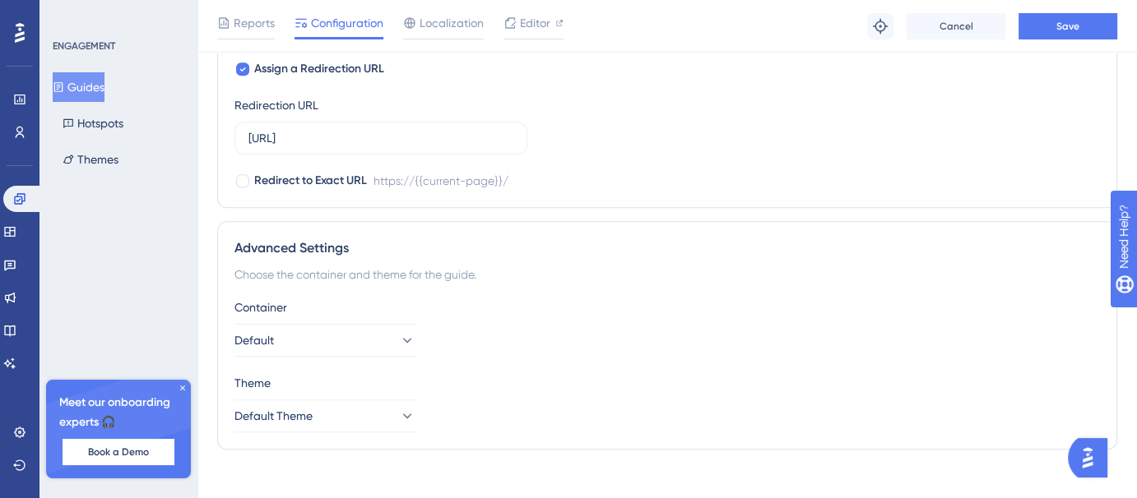
scroll to position [1532, 0]
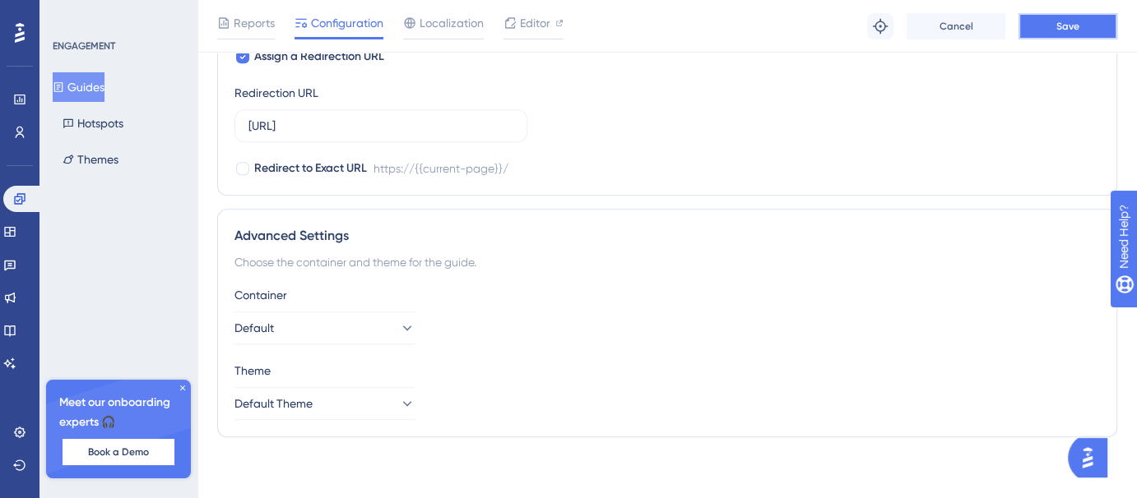
click at [1046, 26] on button "Save" at bounding box center [1067, 26] width 99 height 26
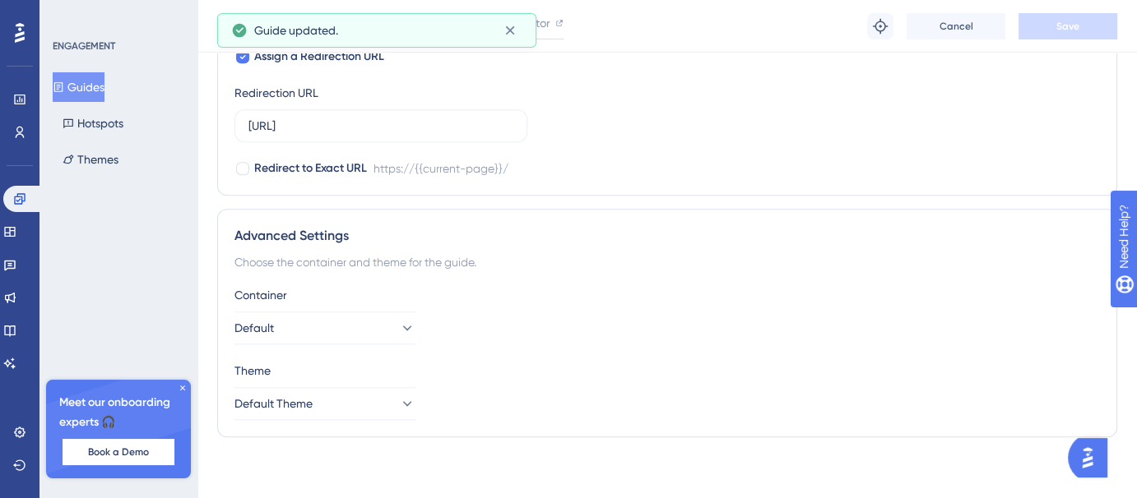
click at [96, 84] on button "Guides" at bounding box center [79, 87] width 52 height 30
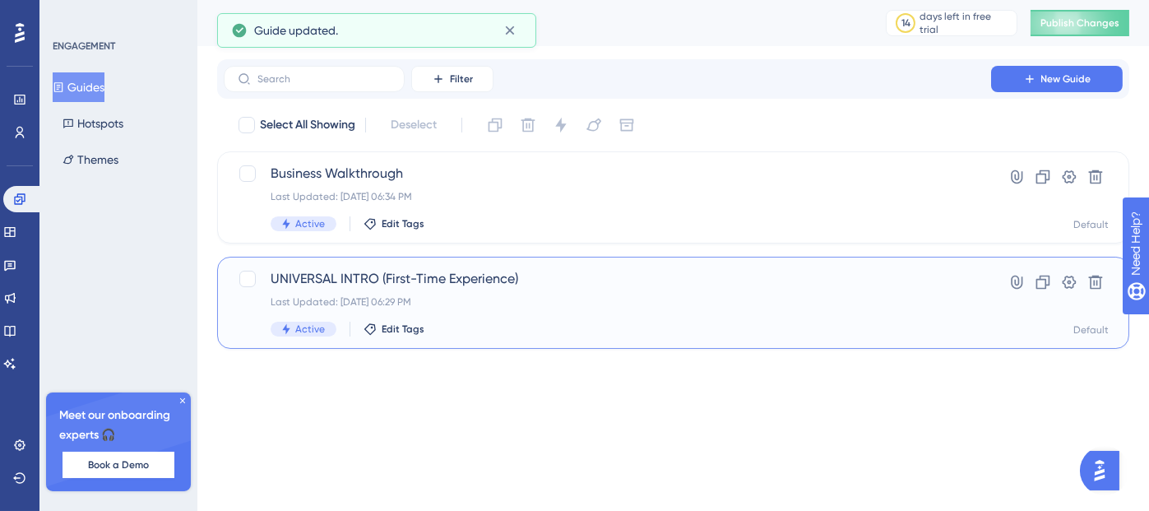
click at [458, 321] on div "UNIVERSAL INTRO (First-Time Experience) Last Updated: Aug 10 2025, 06:29 PM Act…" at bounding box center [608, 302] width 674 height 67
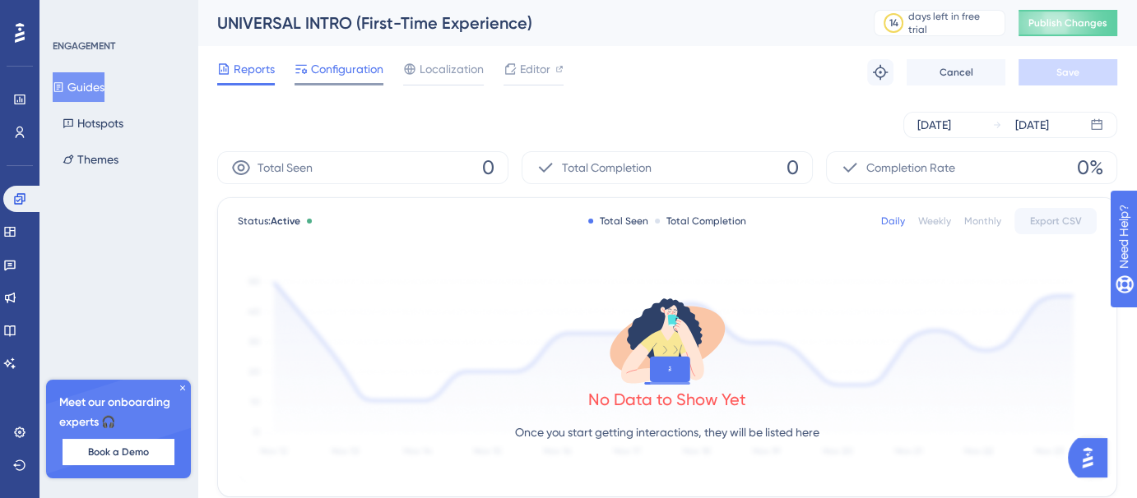
click at [348, 76] on span "Configuration" at bounding box center [347, 69] width 72 height 20
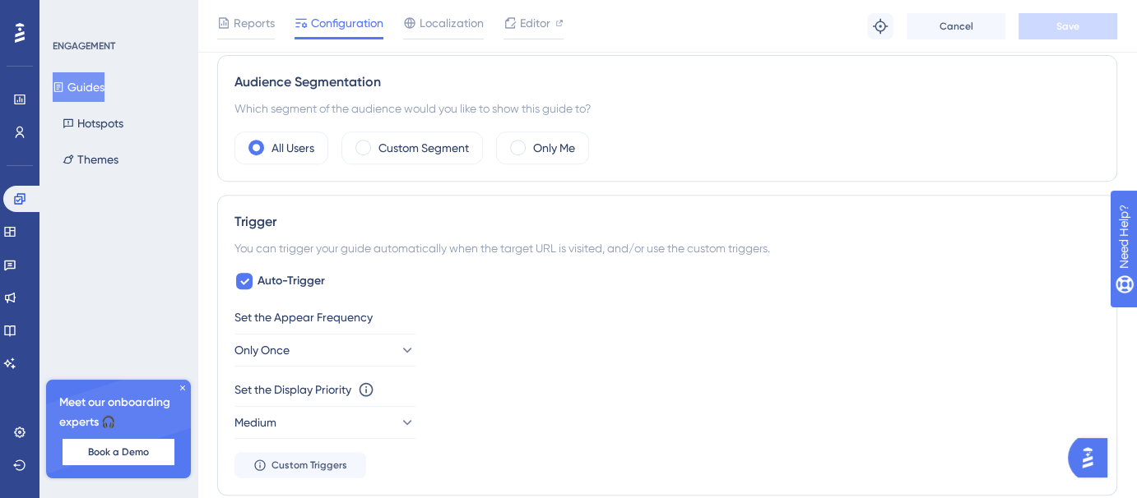
scroll to position [699, 0]
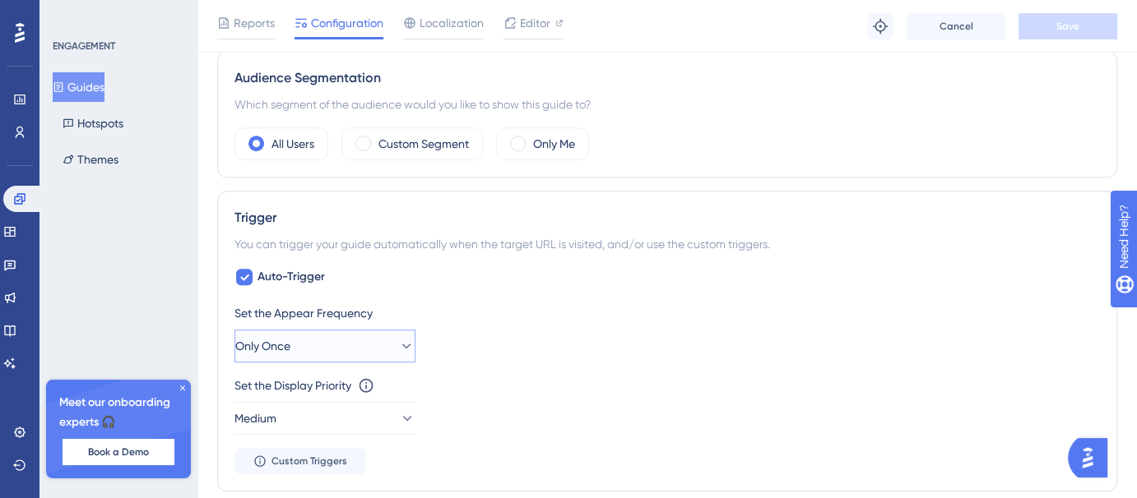
click at [329, 348] on button "Only Once" at bounding box center [324, 346] width 181 height 33
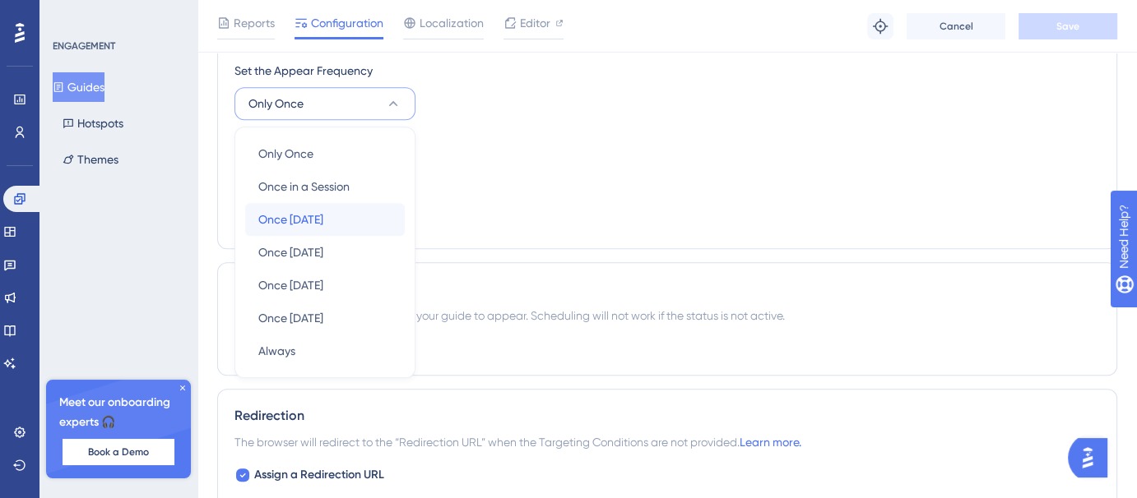
click at [336, 214] on div "Once in 1 day Once in 1 day" at bounding box center [324, 219] width 133 height 33
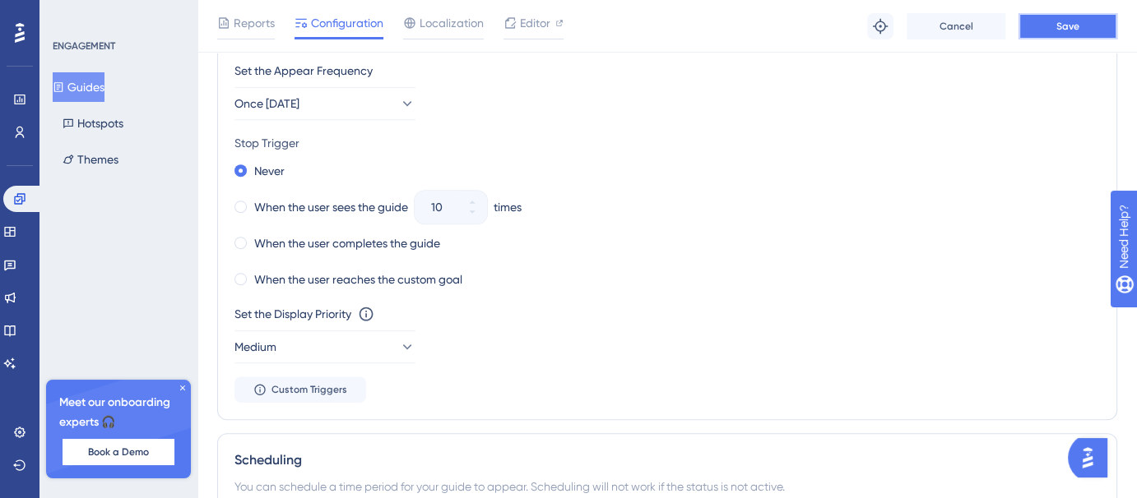
click at [1071, 25] on span "Save" at bounding box center [1067, 26] width 23 height 13
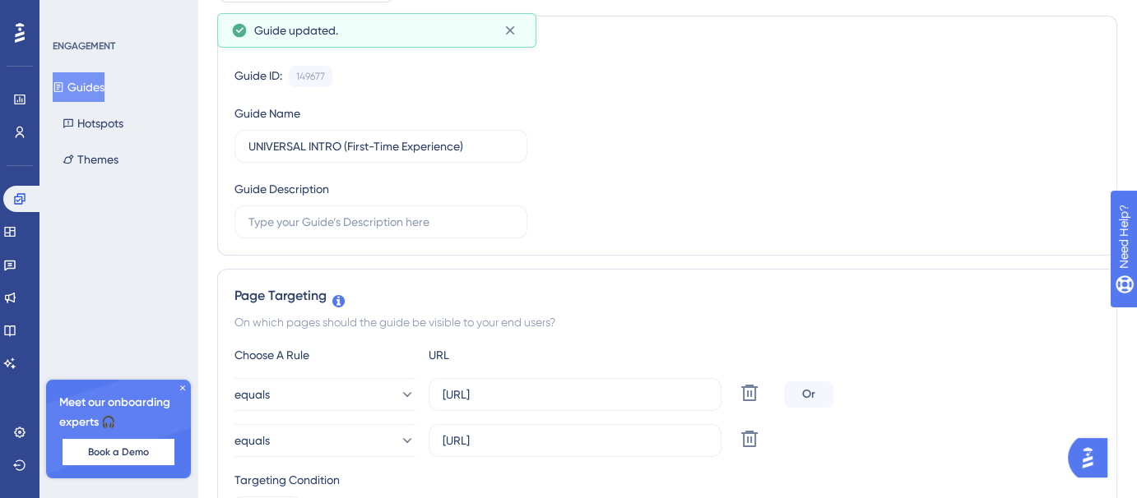
scroll to position [0, 0]
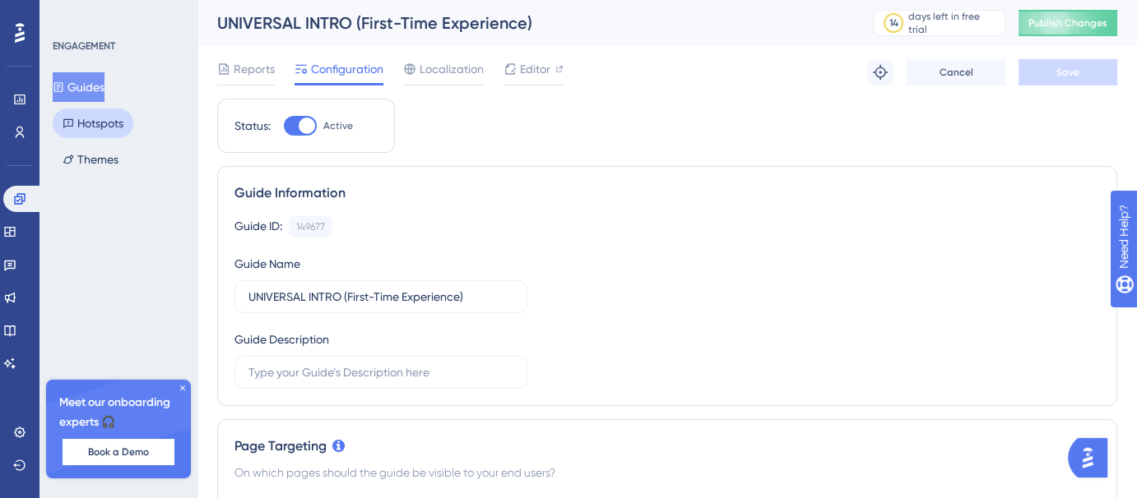
click at [95, 128] on button "Hotspots" at bounding box center [93, 124] width 81 height 30
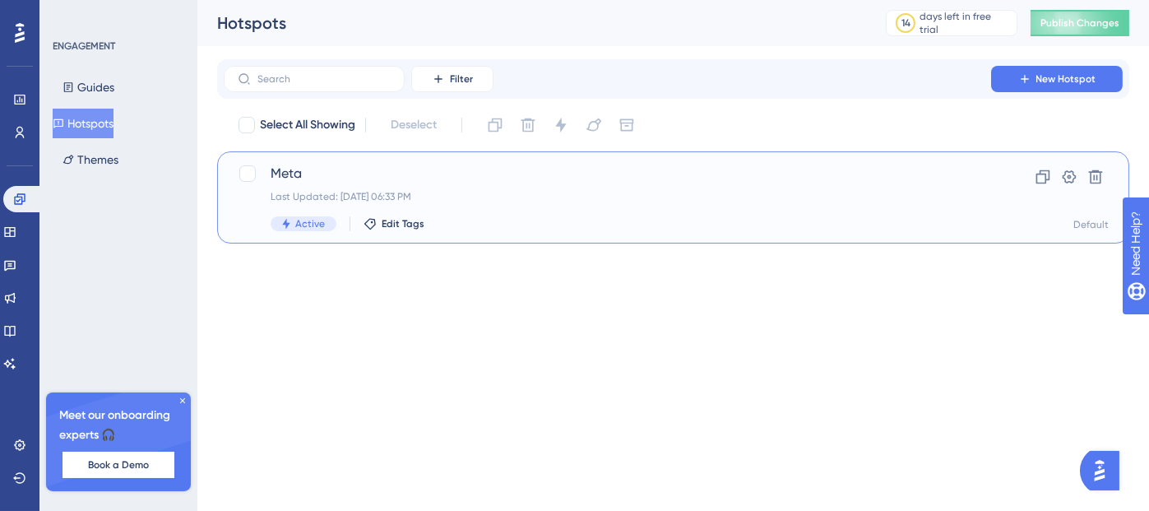
click at [544, 214] on div "Meta Last Updated: Aug 10 2025, 06:33 PM Active Edit Tags" at bounding box center [608, 197] width 674 height 67
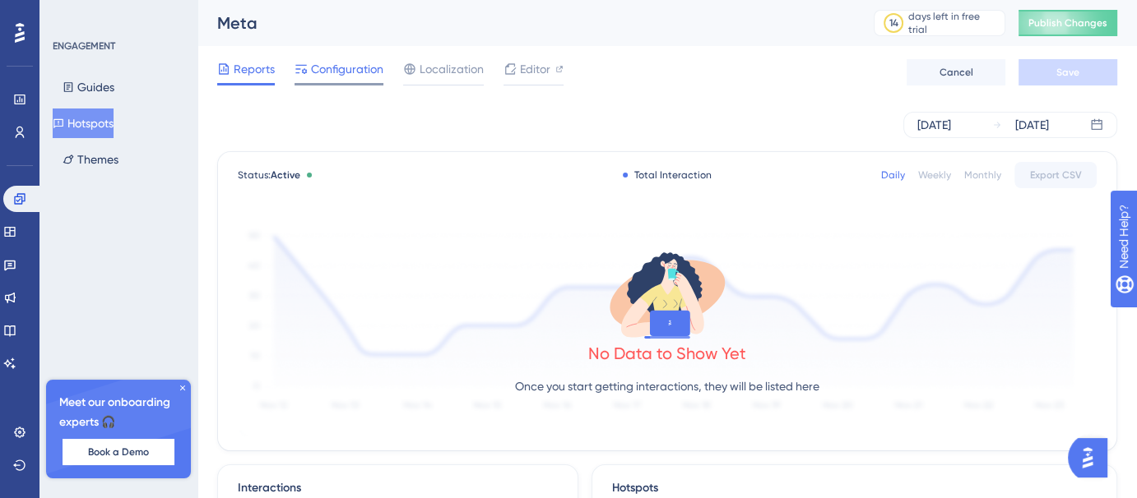
click at [341, 63] on span "Configuration" at bounding box center [347, 69] width 72 height 20
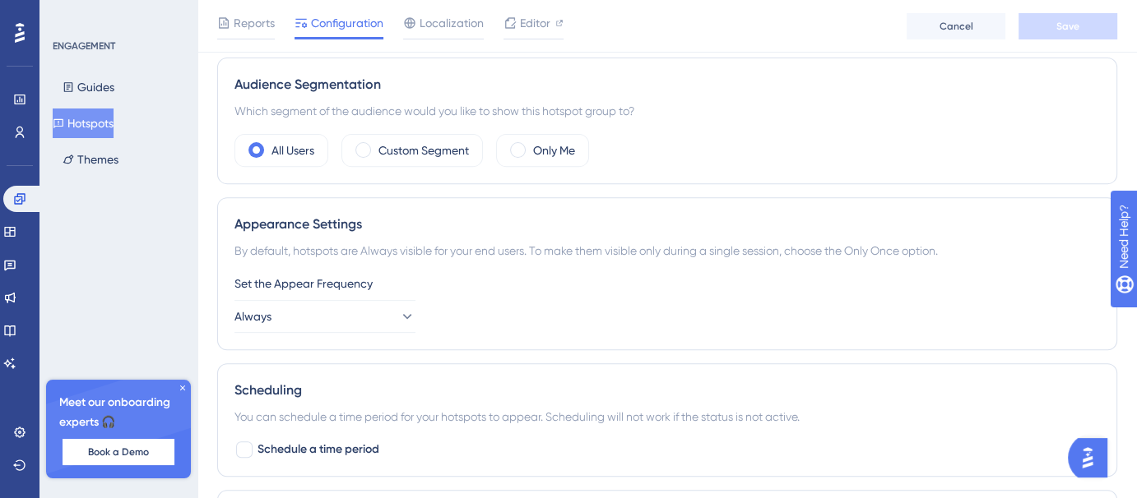
scroll to position [873, 0]
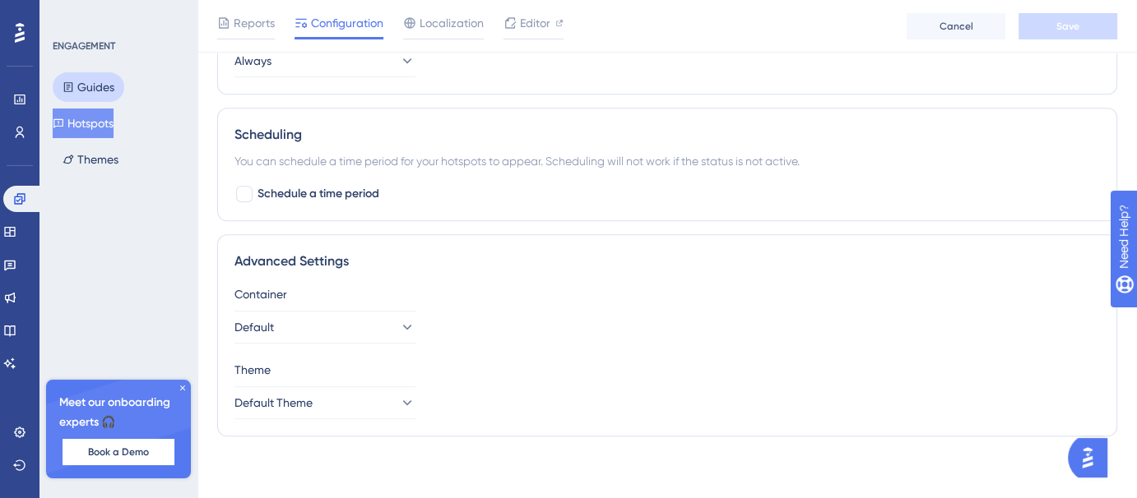
click at [100, 78] on button "Guides" at bounding box center [89, 87] width 72 height 30
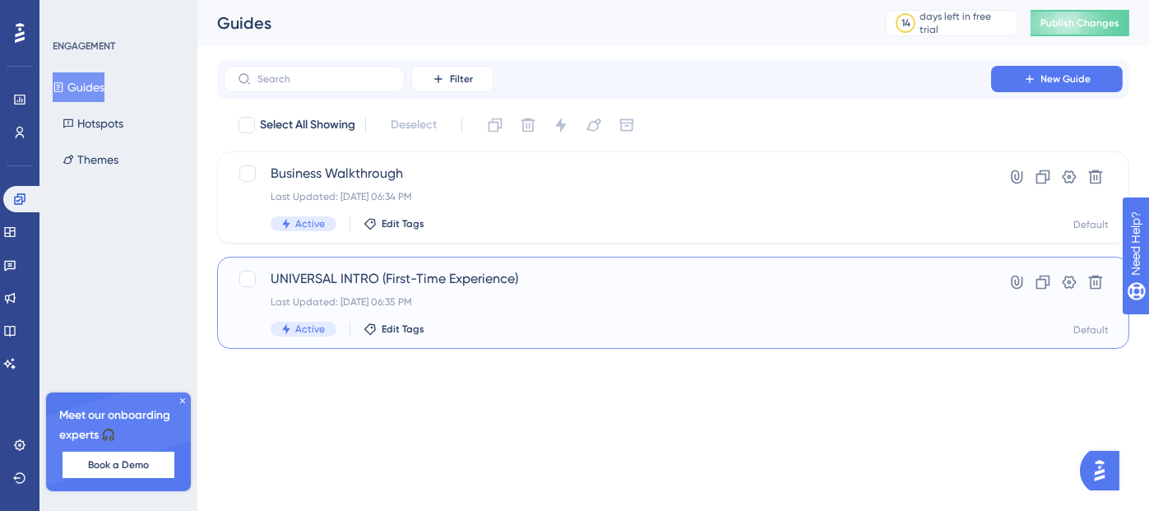
click at [400, 282] on span "UNIVERSAL INTRO (First-Time Experience)" at bounding box center [608, 279] width 674 height 20
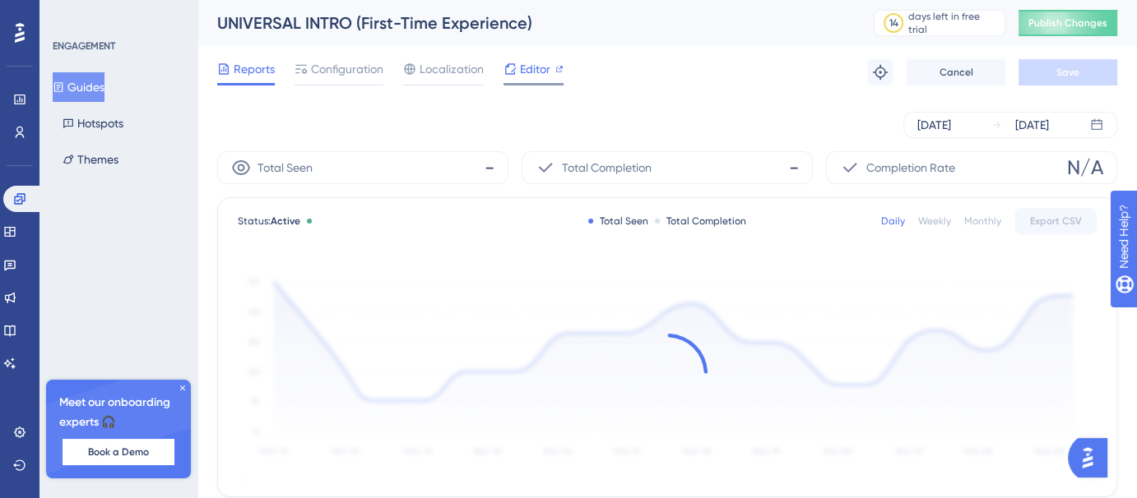
click at [517, 63] on div "Editor" at bounding box center [533, 69] width 60 height 20
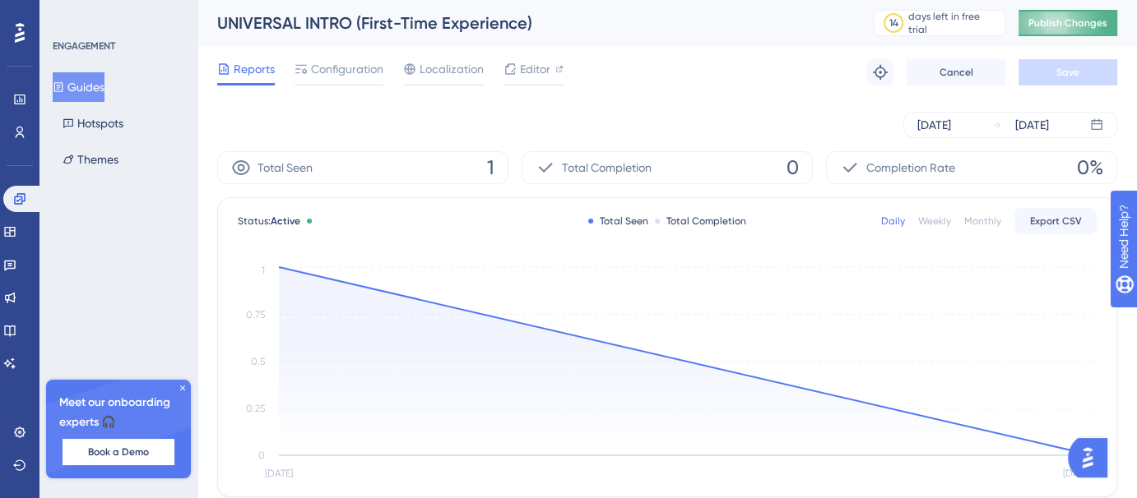
click at [1100, 27] on span "Publish Changes" at bounding box center [1067, 22] width 79 height 13
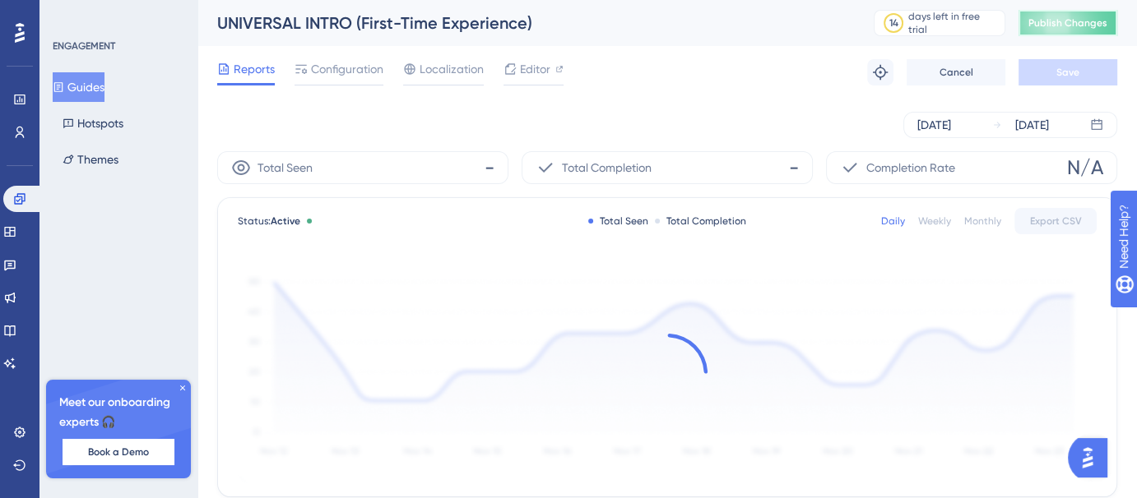
click at [1083, 16] on span "Publish Changes" at bounding box center [1067, 22] width 79 height 13
click at [1087, 30] on button "Publish Changes" at bounding box center [1067, 23] width 99 height 26
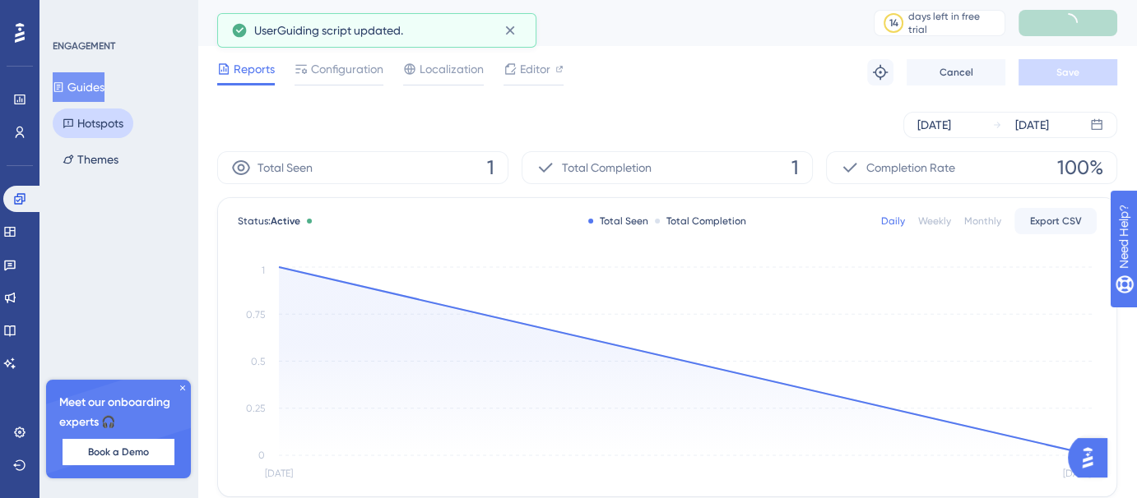
click at [100, 132] on button "Hotspots" at bounding box center [93, 124] width 81 height 30
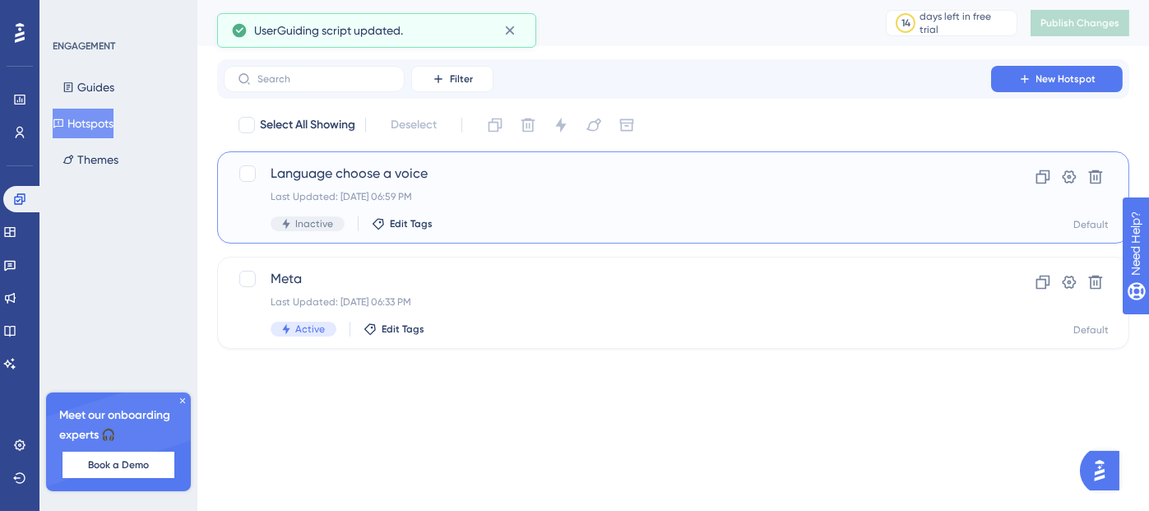
click at [473, 189] on div "Language choose a voice Last Updated: Aug 10 2025, 06:59 PM Inactive Edit Tags" at bounding box center [608, 197] width 674 height 67
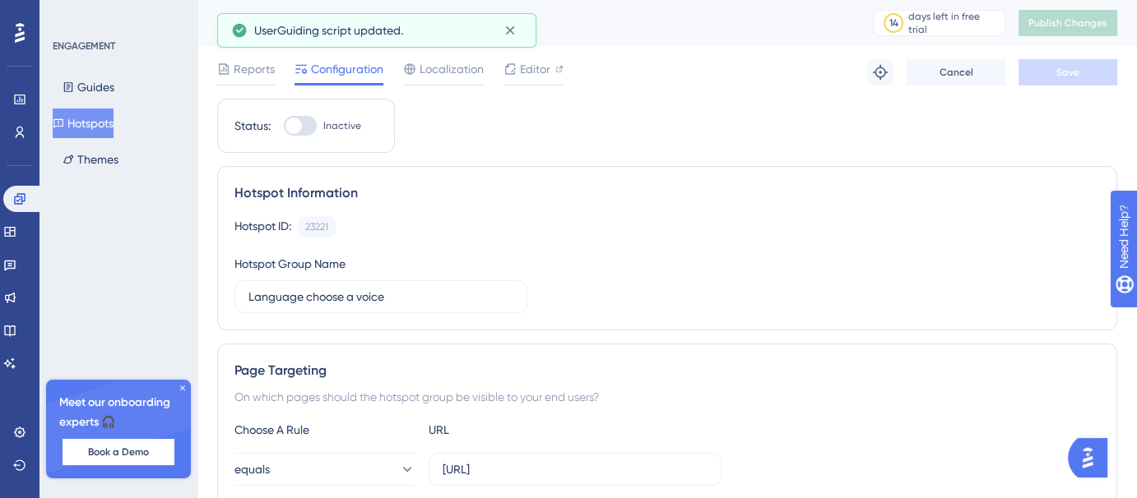
click at [307, 128] on div at bounding box center [300, 126] width 33 height 20
click at [284, 127] on input "Inactive" at bounding box center [283, 126] width 1 height 1
checkbox input "true"
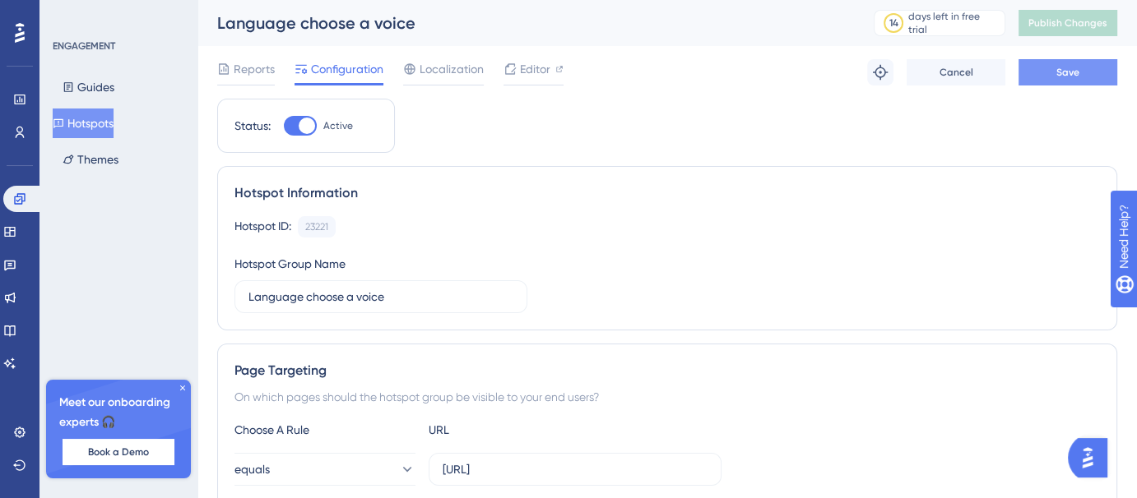
click at [1058, 74] on span "Save" at bounding box center [1067, 72] width 23 height 13
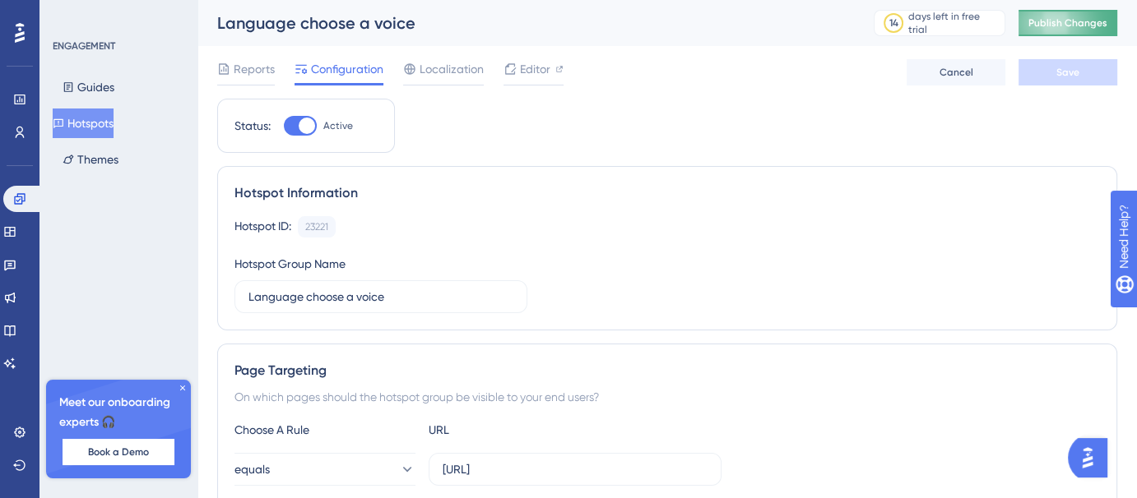
click at [1099, 25] on span "Publish Changes" at bounding box center [1067, 22] width 79 height 13
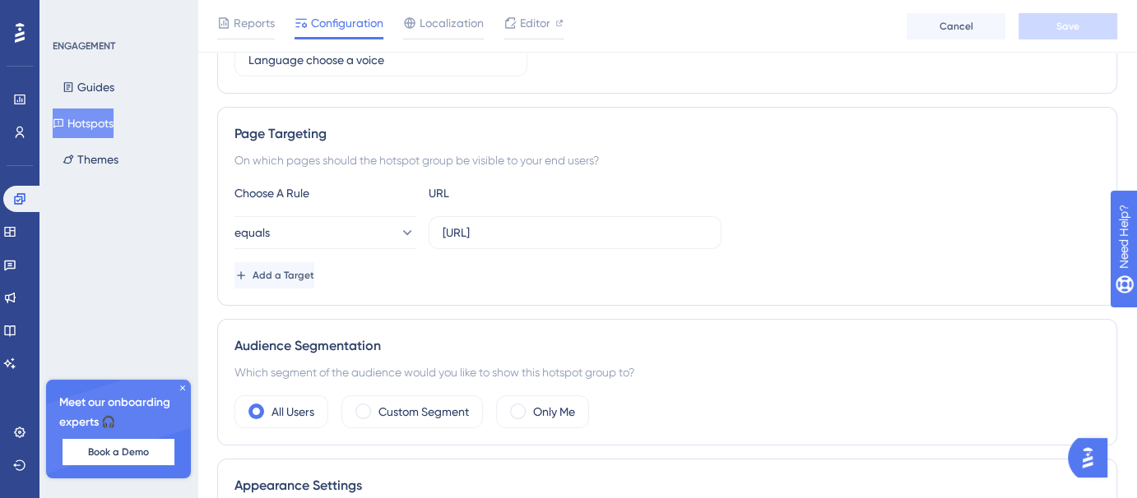
scroll to position [245, 0]
click at [660, 230] on input "https://voicehub-dev.dataqueue.ai/workspaces/6898bf3e1bb9683b06c7d7b7/settings" at bounding box center [575, 231] width 265 height 18
click at [485, 267] on div "Add a Target" at bounding box center [666, 274] width 865 height 26
click at [1050, 33] on button "Save" at bounding box center [1067, 26] width 99 height 26
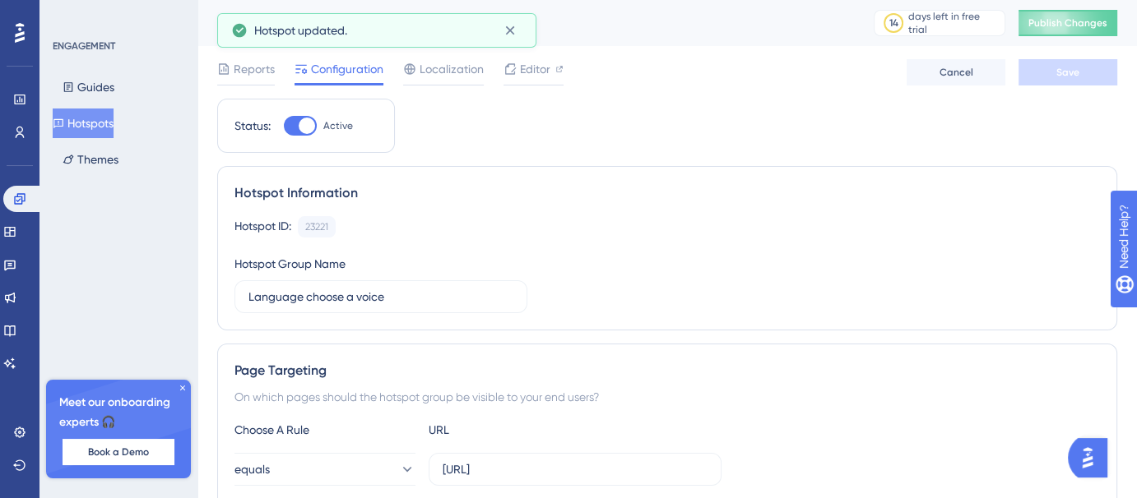
scroll to position [0, 2]
click at [1061, 21] on span "Publish Changes" at bounding box center [1067, 22] width 79 height 13
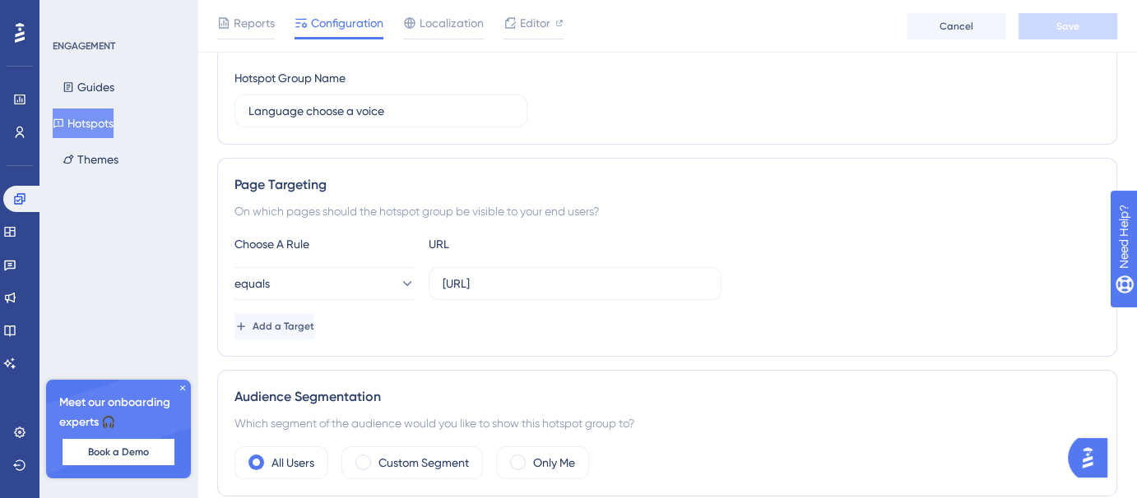
scroll to position [192, 2]
click at [700, 286] on input "https://voicehub-dev.dataqueue.ai/workspaces/settings" at bounding box center [575, 284] width 265 height 18
type input "https://voicehub-dev.dataqueue.ai/workspaces"
click at [1073, 24] on span "Save" at bounding box center [1067, 26] width 23 height 13
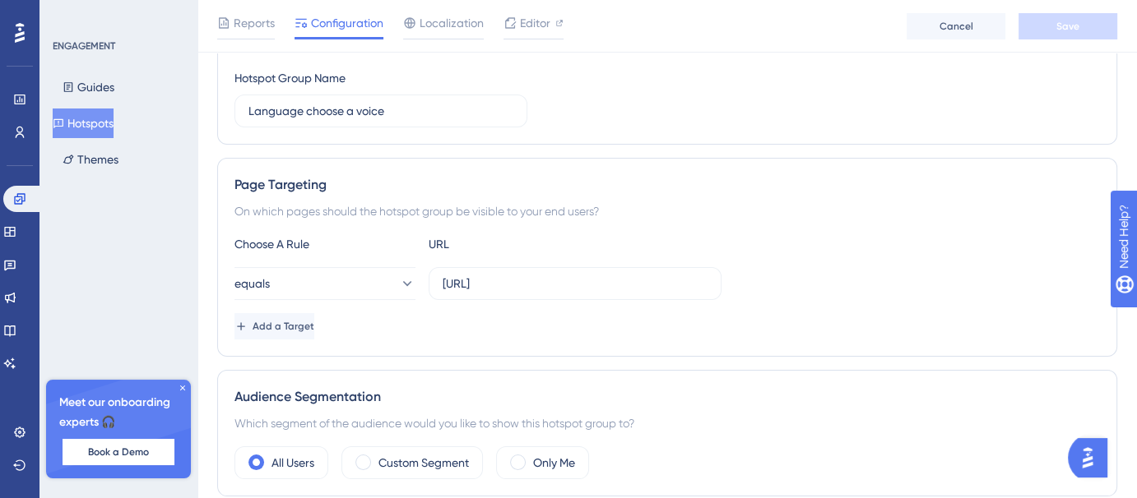
scroll to position [0, 2]
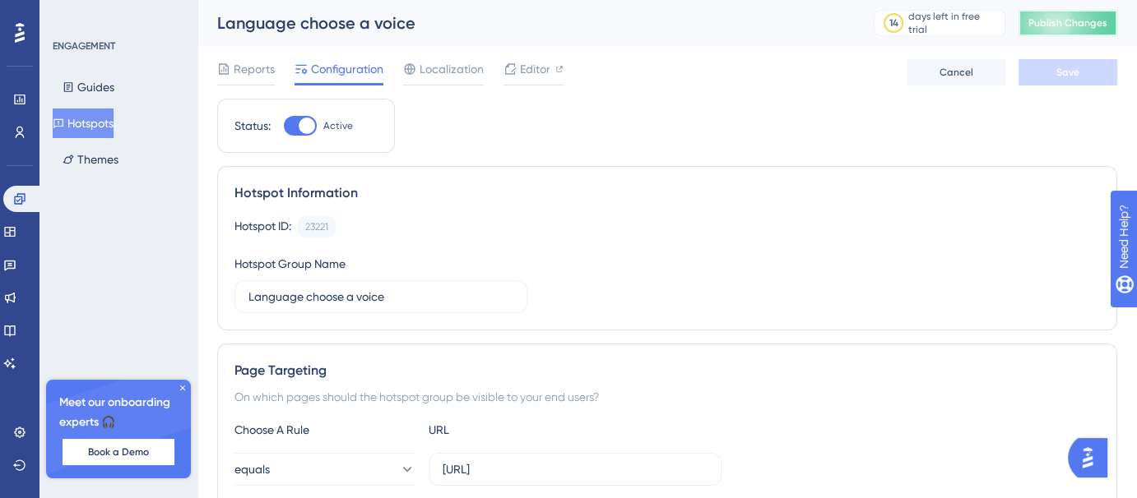
click at [1095, 12] on button "Publish Changes" at bounding box center [1067, 23] width 99 height 26
click at [15, 229] on icon at bounding box center [9, 232] width 11 height 10
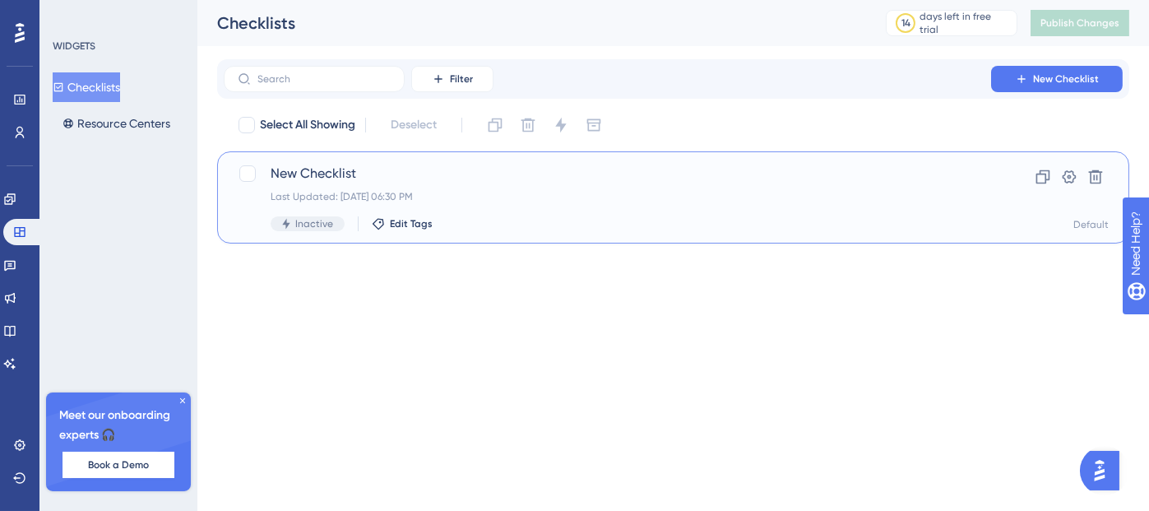
click at [452, 189] on div "New Checklist Last Updated: Aug 10 2025, 06:30 PM Inactive Edit Tags" at bounding box center [608, 197] width 674 height 67
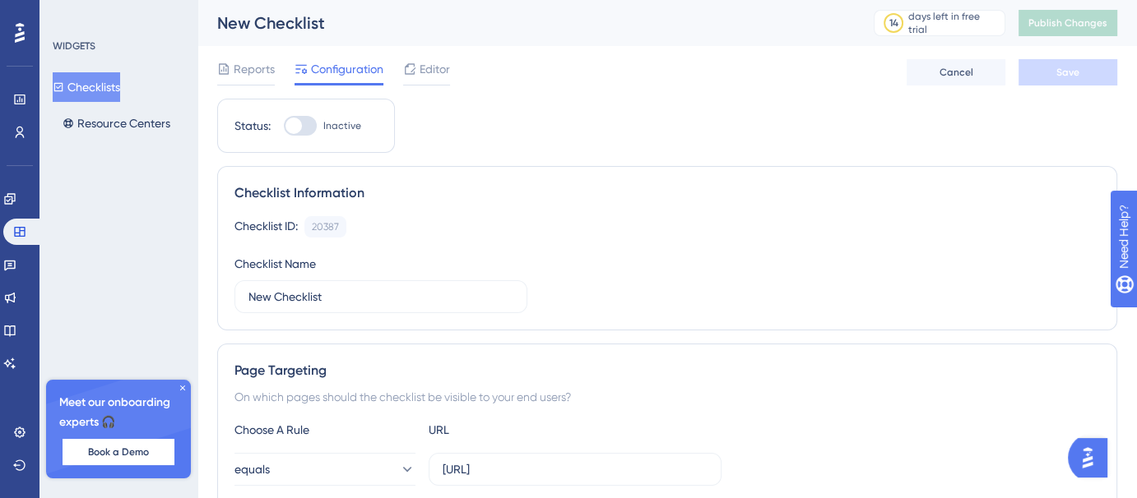
click at [290, 123] on div at bounding box center [293, 126] width 16 height 16
click at [284, 126] on input "Inactive" at bounding box center [283, 126] width 1 height 1
checkbox input "true"
click at [1065, 74] on span "Save" at bounding box center [1067, 72] width 23 height 13
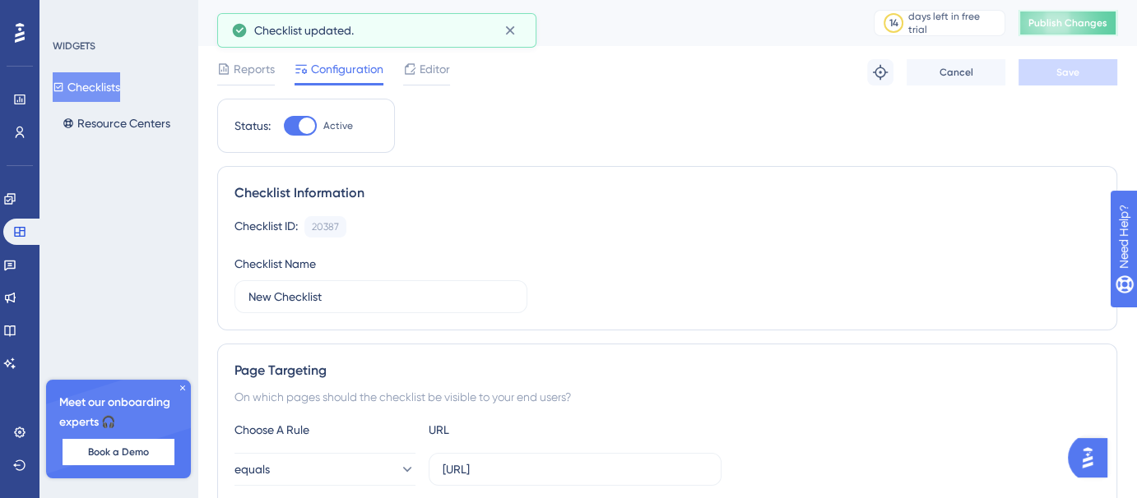
click at [1078, 29] on span "Publish Changes" at bounding box center [1067, 22] width 79 height 13
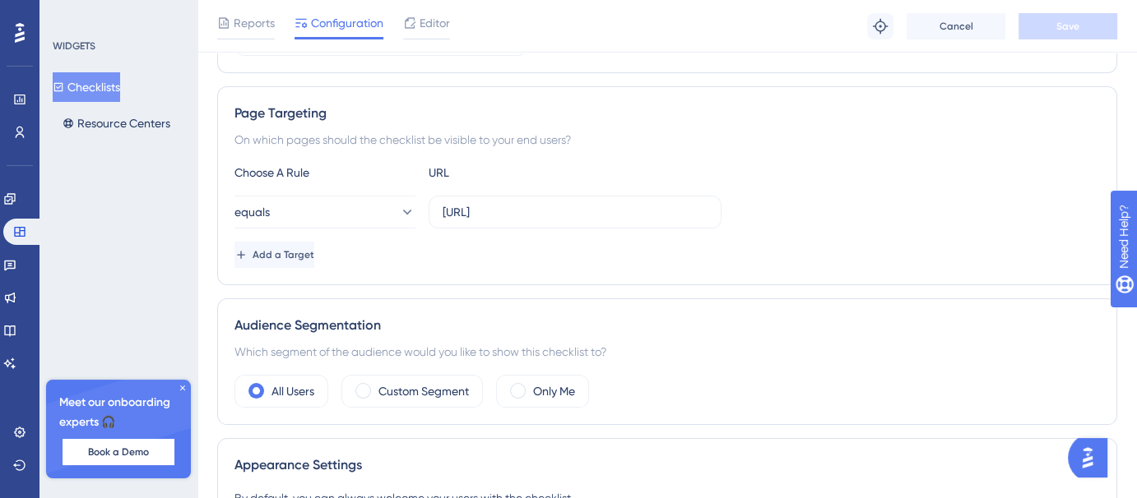
scroll to position [179, 0]
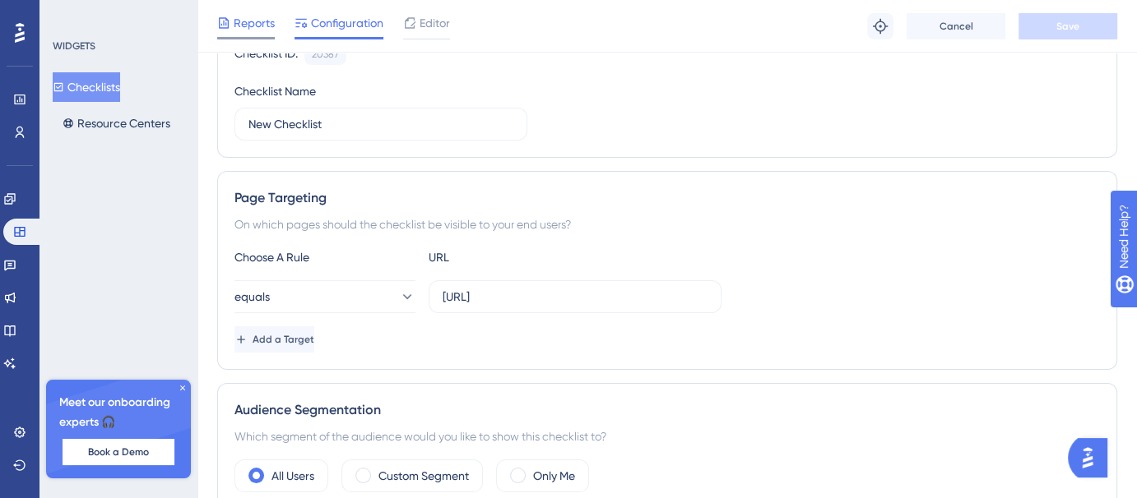
click at [249, 20] on span "Reports" at bounding box center [254, 23] width 41 height 20
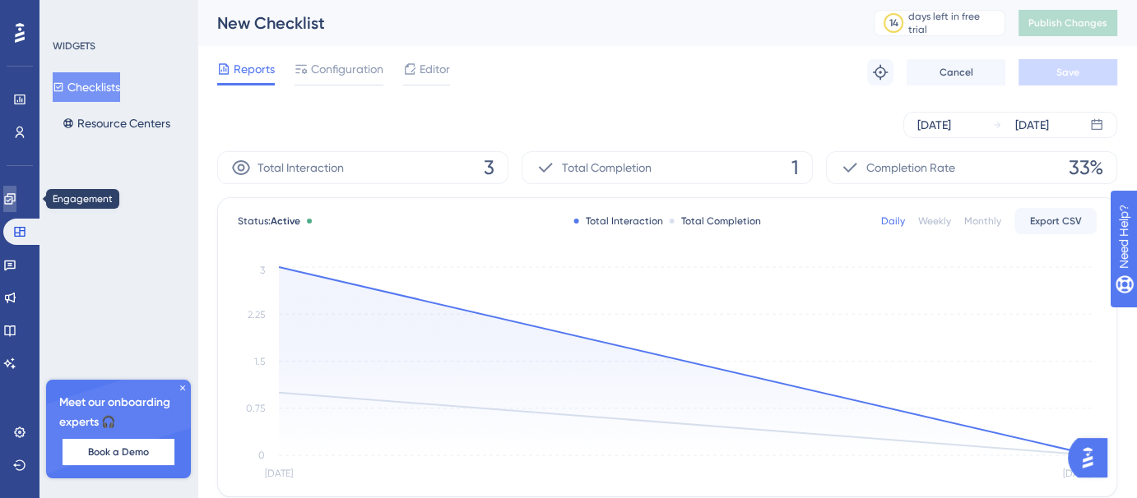
click at [16, 200] on icon at bounding box center [9, 198] width 13 height 13
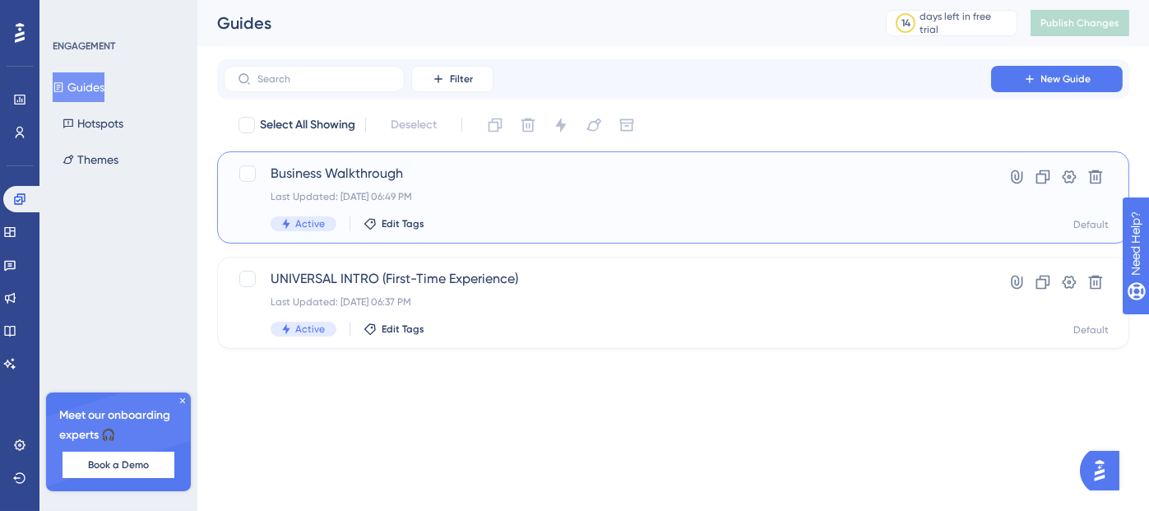
click at [380, 177] on span "Business Walkthrough" at bounding box center [608, 174] width 674 height 20
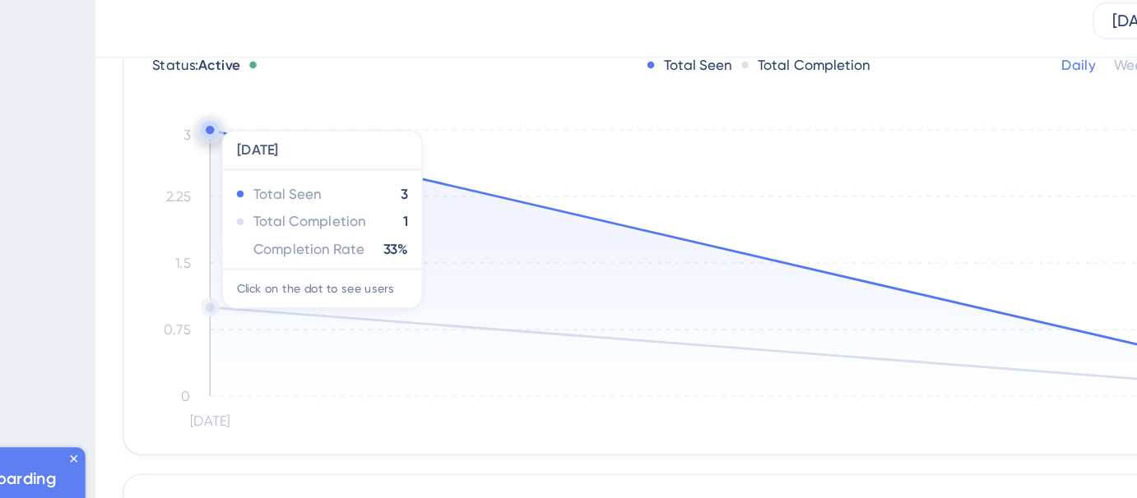
scroll to position [105, 0]
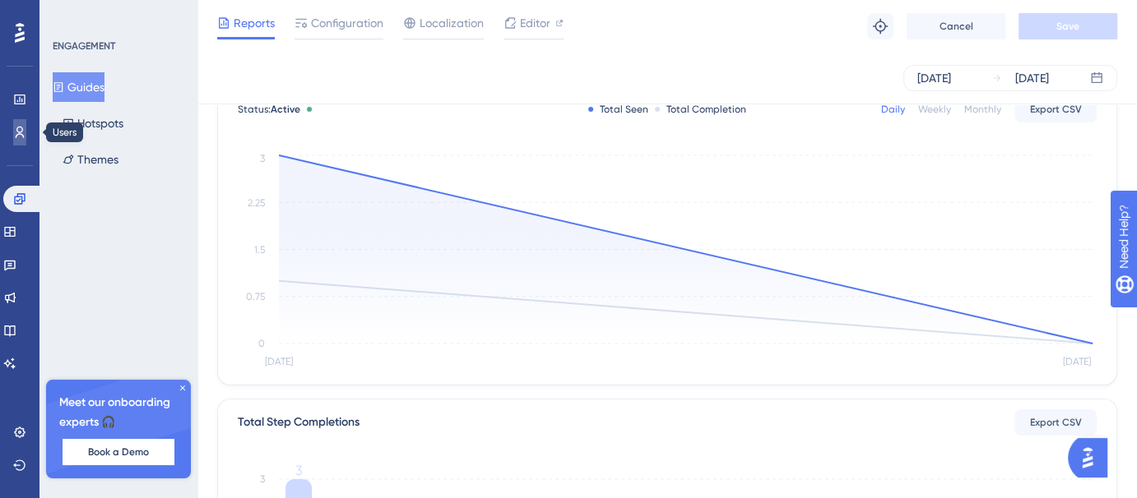
click at [16, 140] on link at bounding box center [19, 132] width 13 height 26
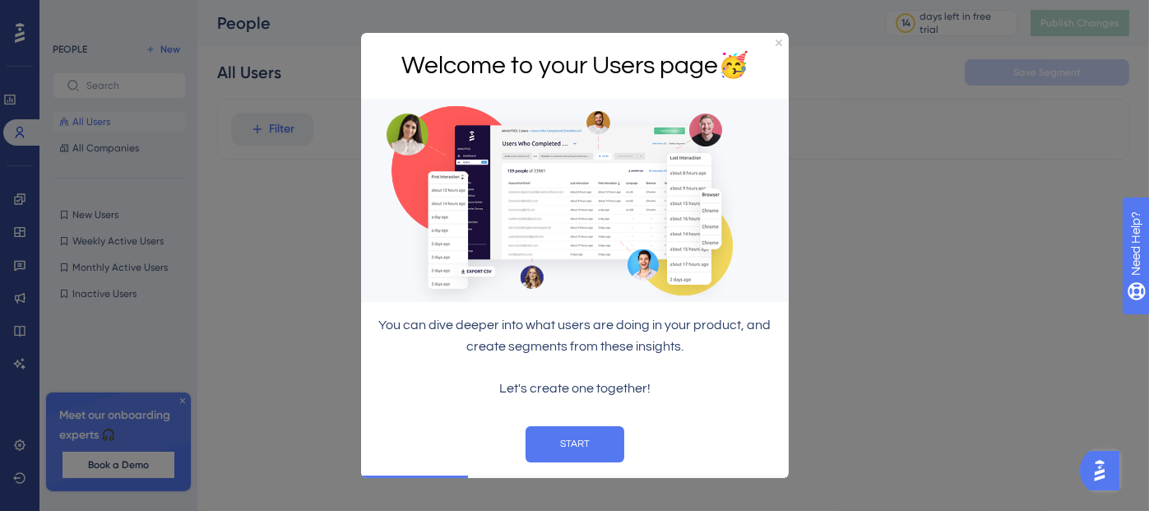
click at [787, 34] on div at bounding box center [574, 255] width 1149 height 511
click at [605, 431] on button "START" at bounding box center [574, 443] width 99 height 36
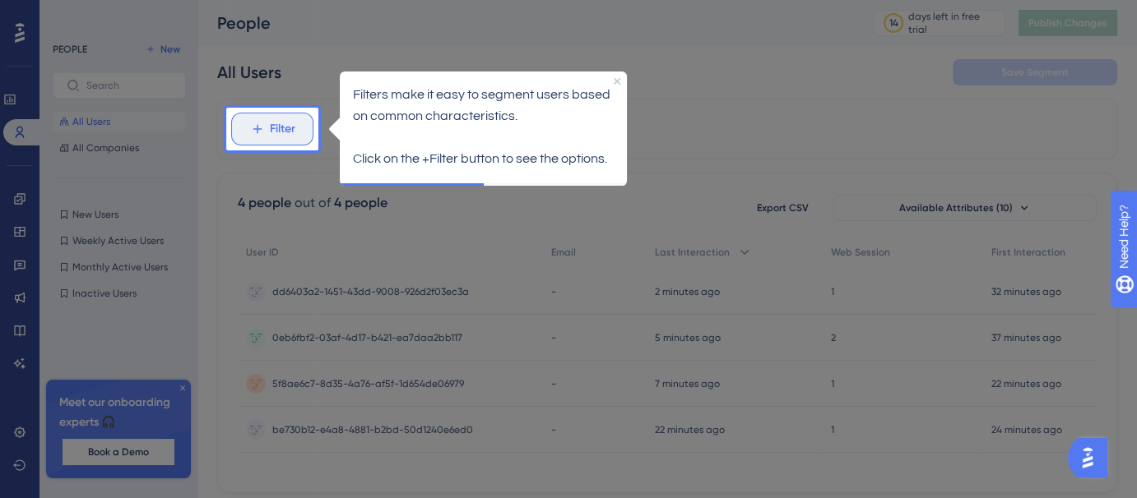
click at [278, 134] on span "Filter" at bounding box center [283, 129] width 26 height 20
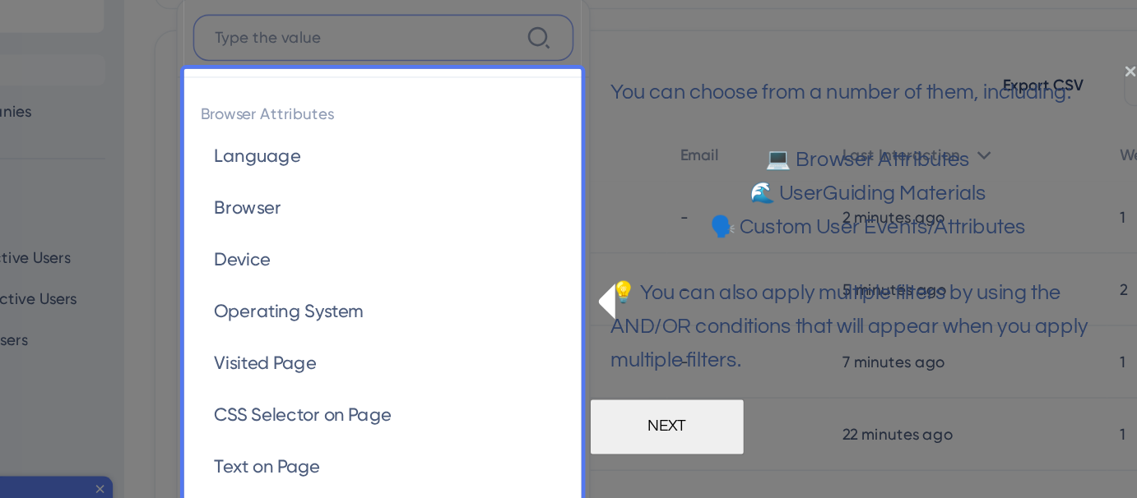
scroll to position [77, 0]
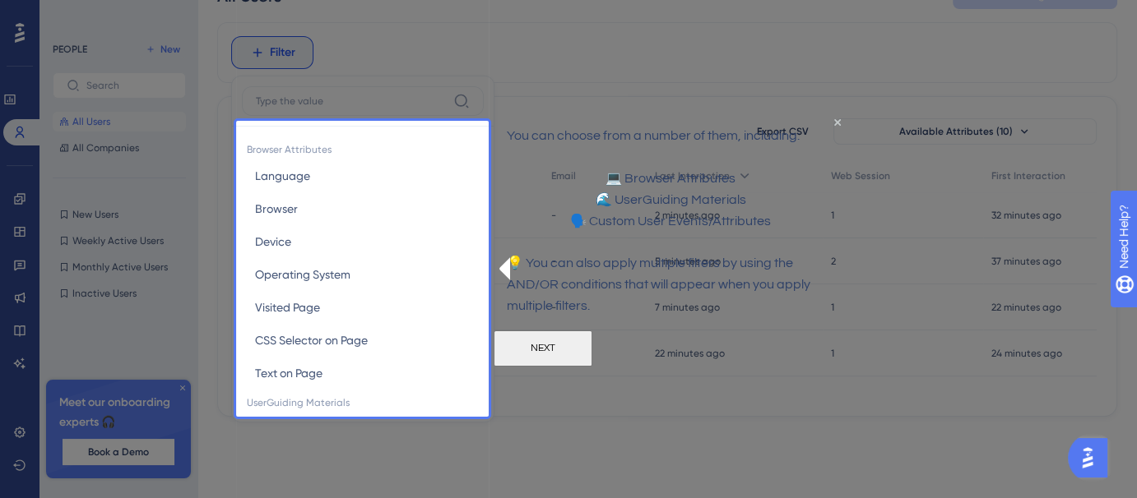
click at [592, 367] on button "NEXT" at bounding box center [543, 349] width 99 height 36
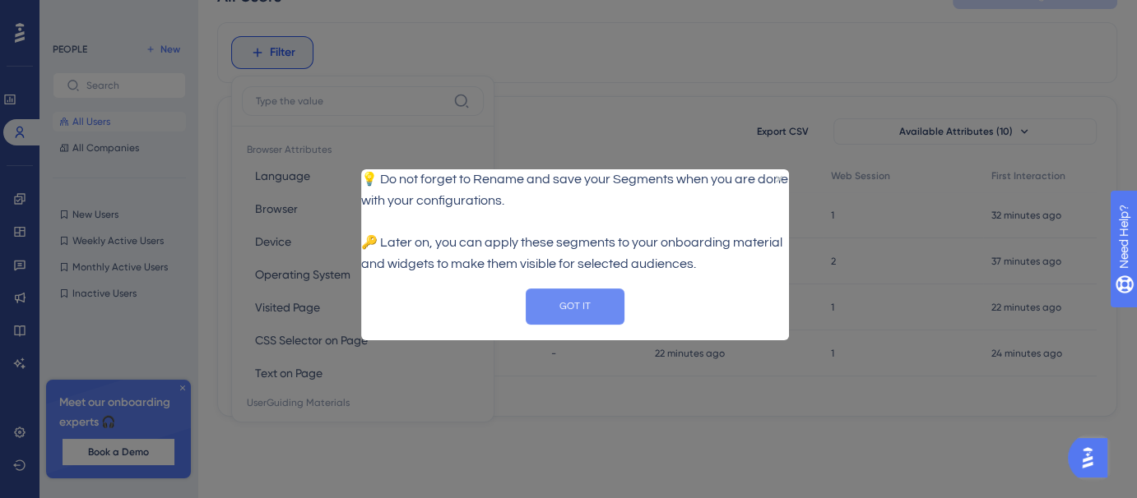
click at [582, 307] on button "GOT IT" at bounding box center [574, 307] width 99 height 36
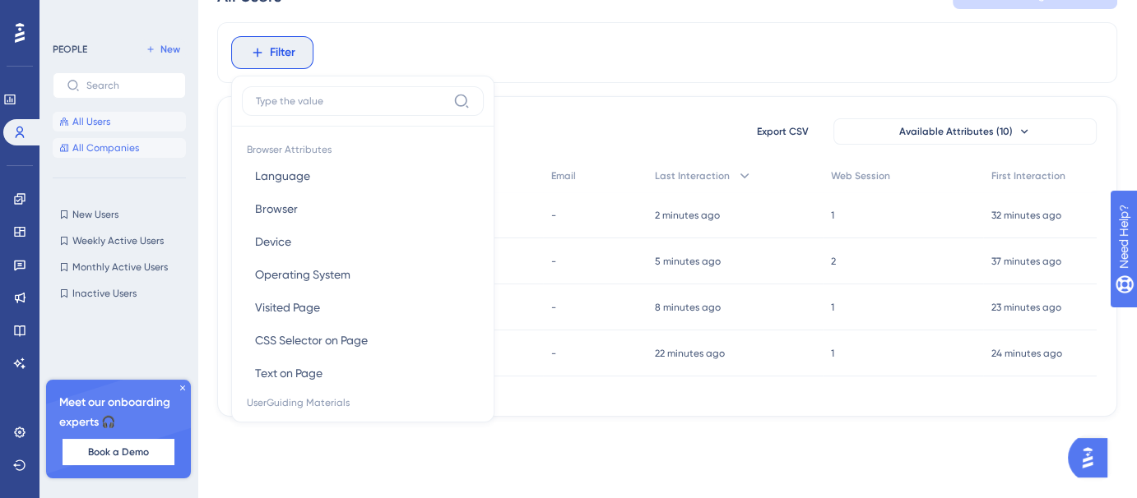
click at [103, 148] on span "All Companies" at bounding box center [105, 147] width 67 height 13
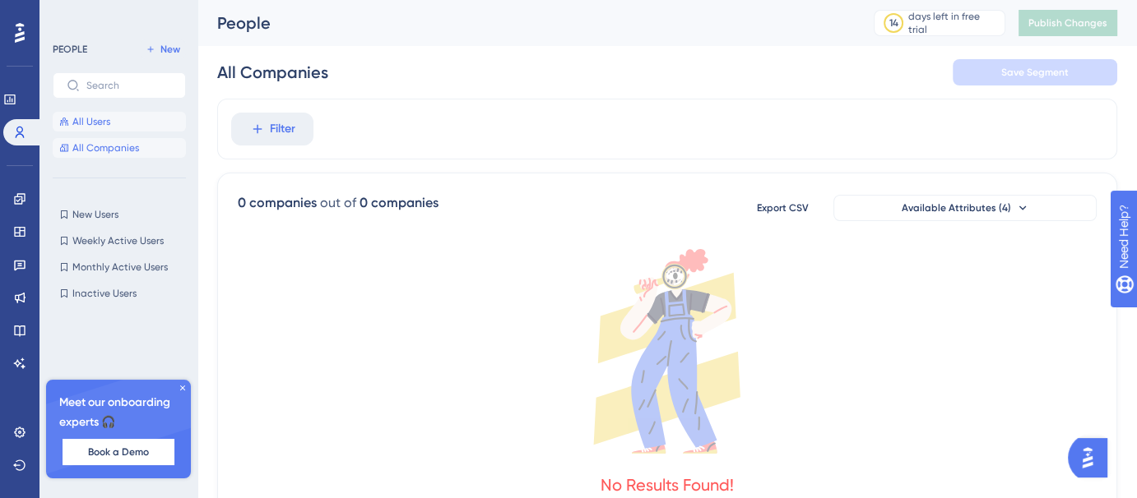
click at [111, 124] on button "All Users" at bounding box center [119, 122] width 133 height 20
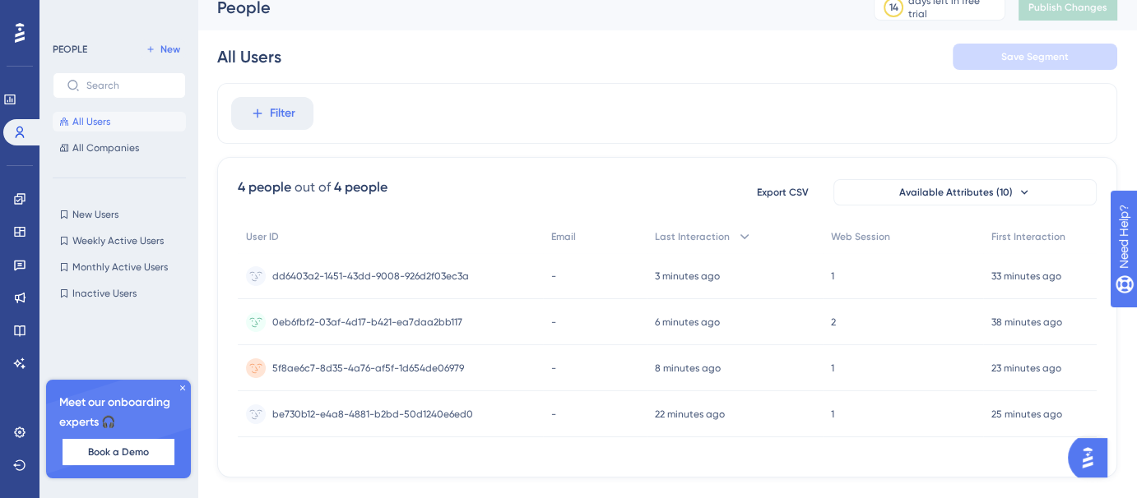
scroll to position [0, 12]
